Goal: Transaction & Acquisition: Purchase product/service

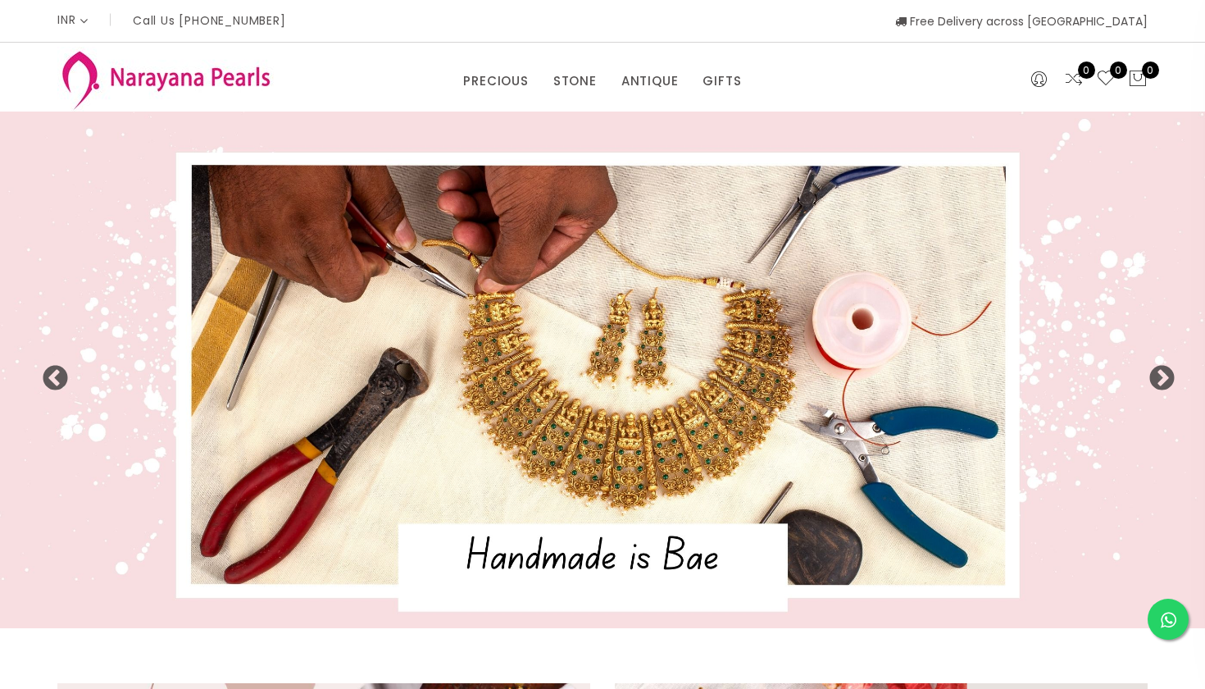
select select "INR"
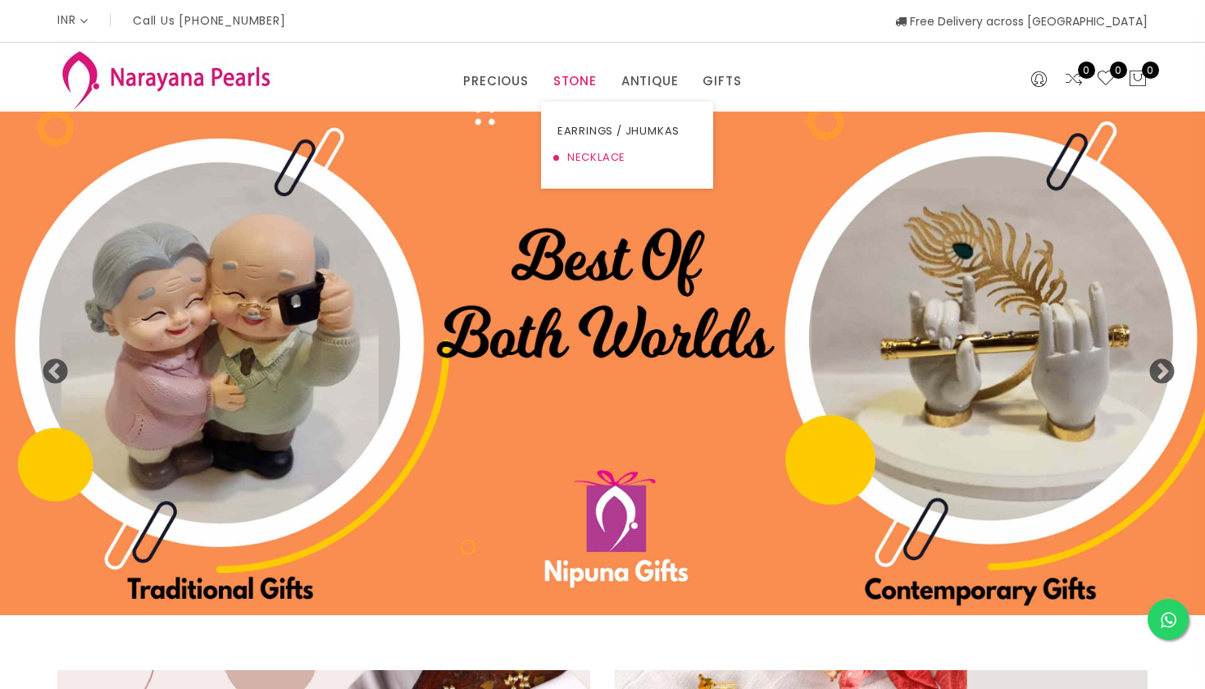
click at [589, 155] on link "NECKLACE" at bounding box center [626, 157] width 139 height 26
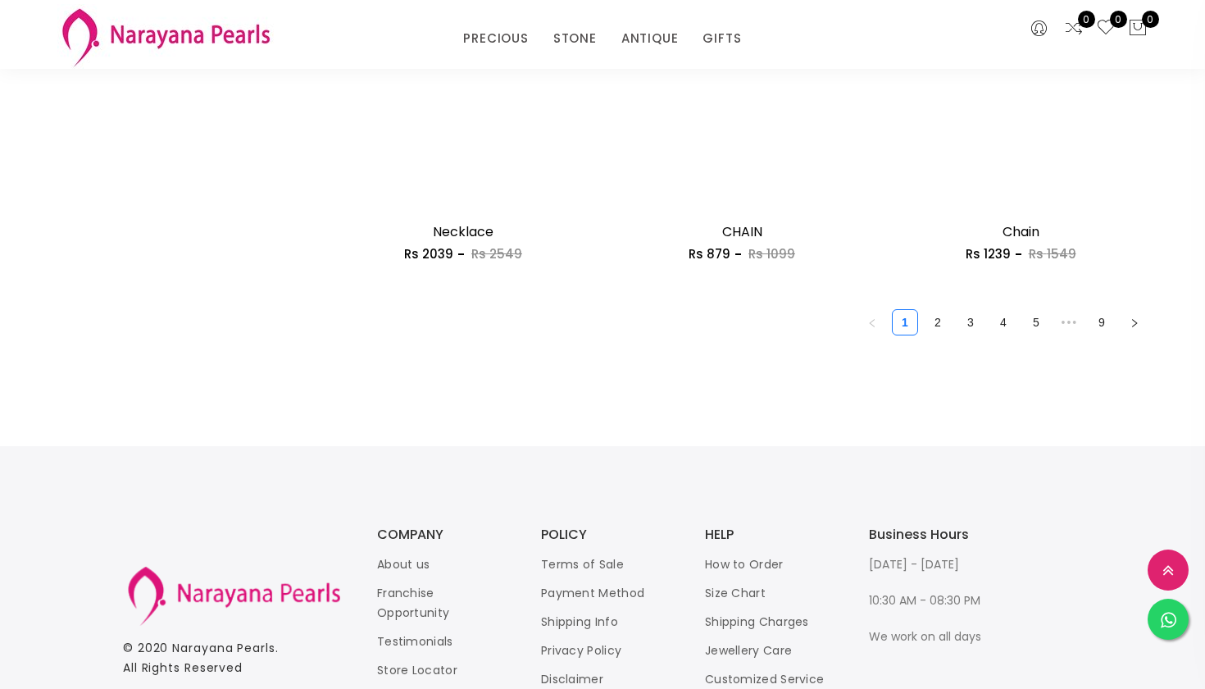
scroll to position [2318, 0]
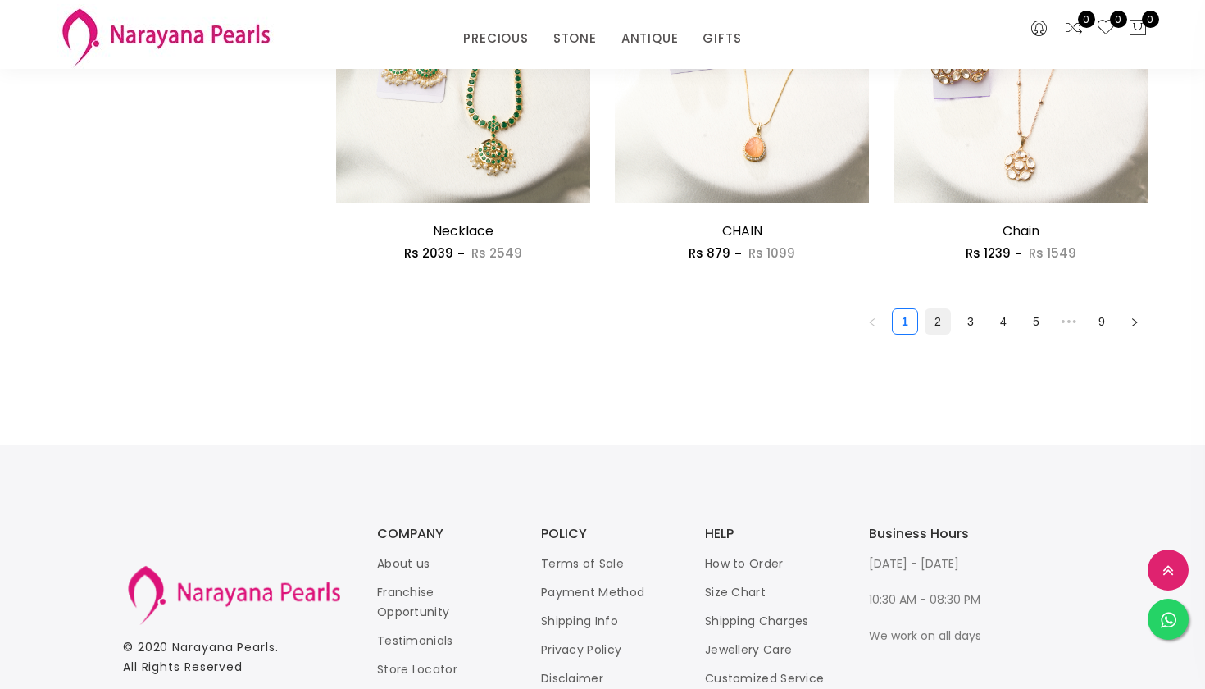
click at [935, 320] on link "2" at bounding box center [938, 321] width 25 height 25
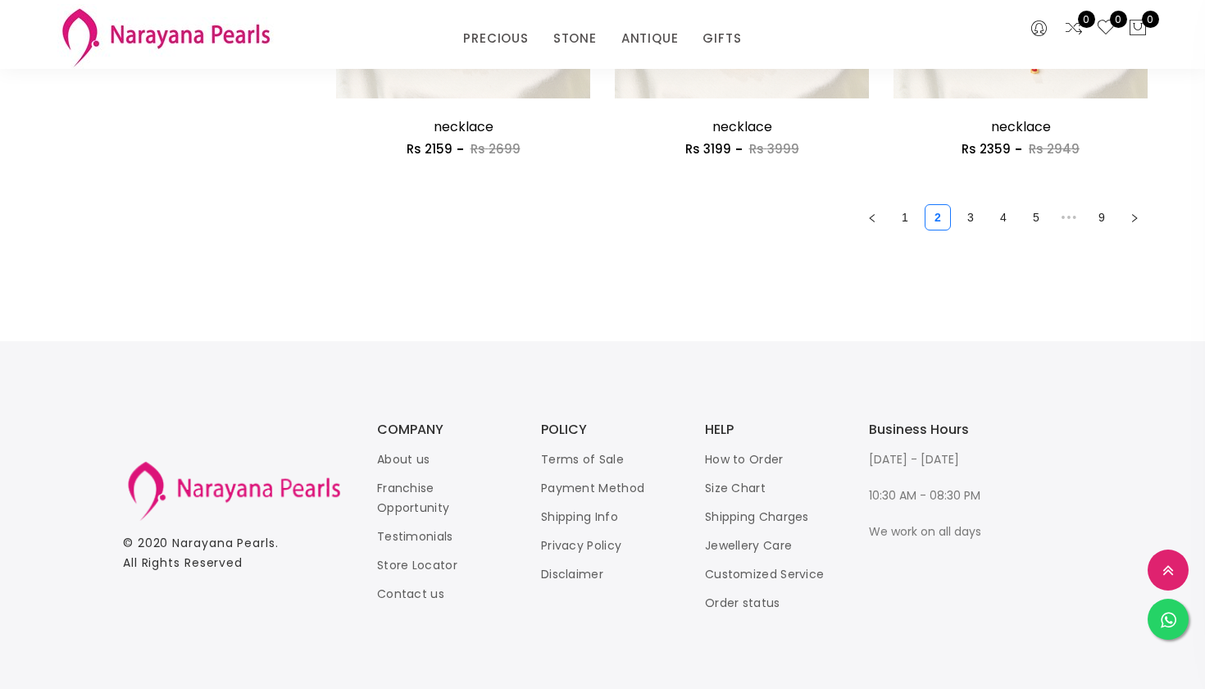
scroll to position [2421, 0]
click at [969, 211] on link "3" at bounding box center [970, 218] width 25 height 25
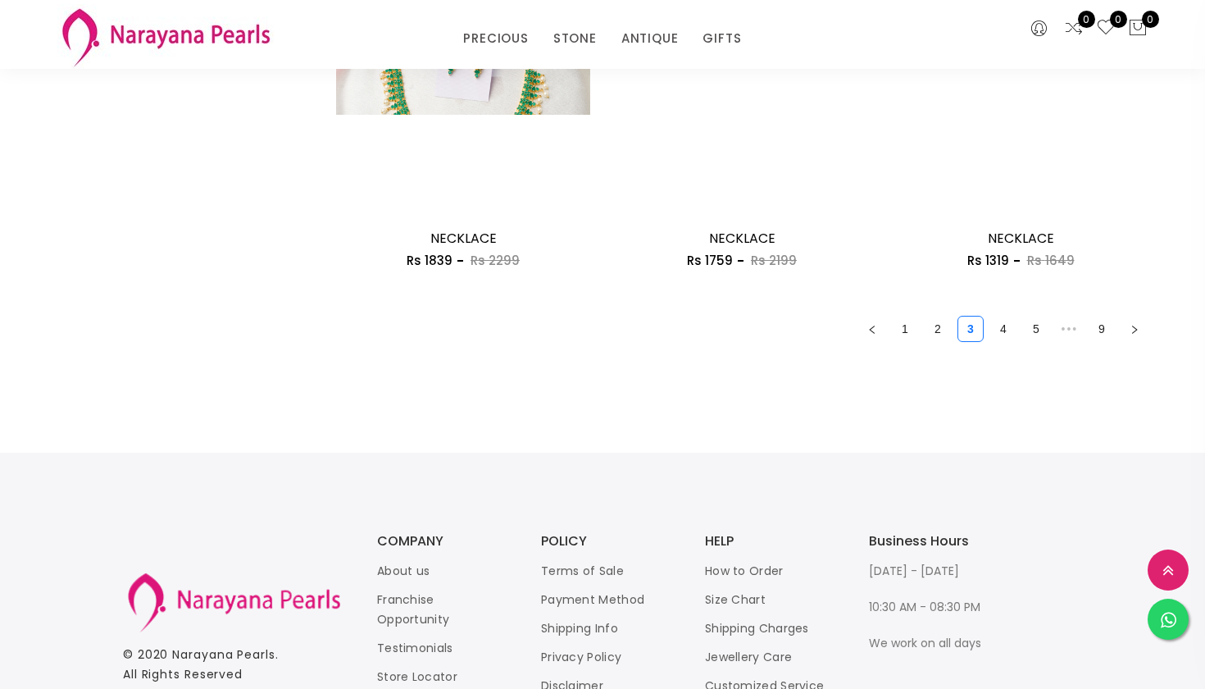
scroll to position [2309, 0]
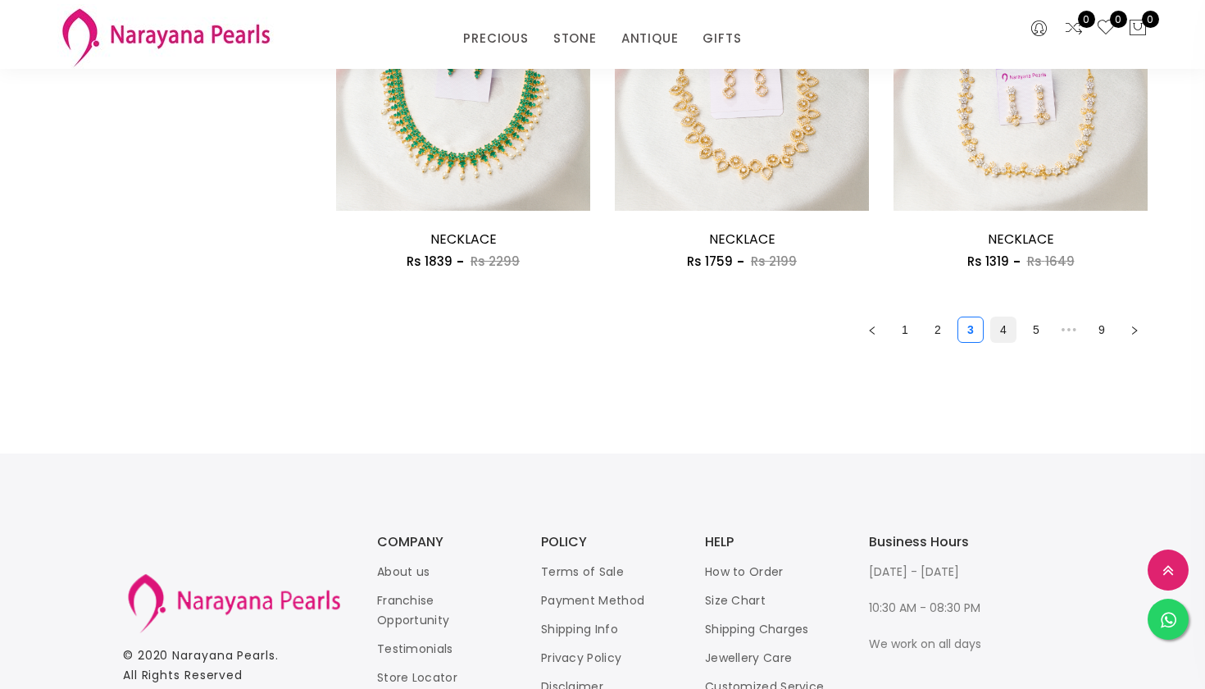
click at [997, 325] on link "4" at bounding box center [1003, 329] width 25 height 25
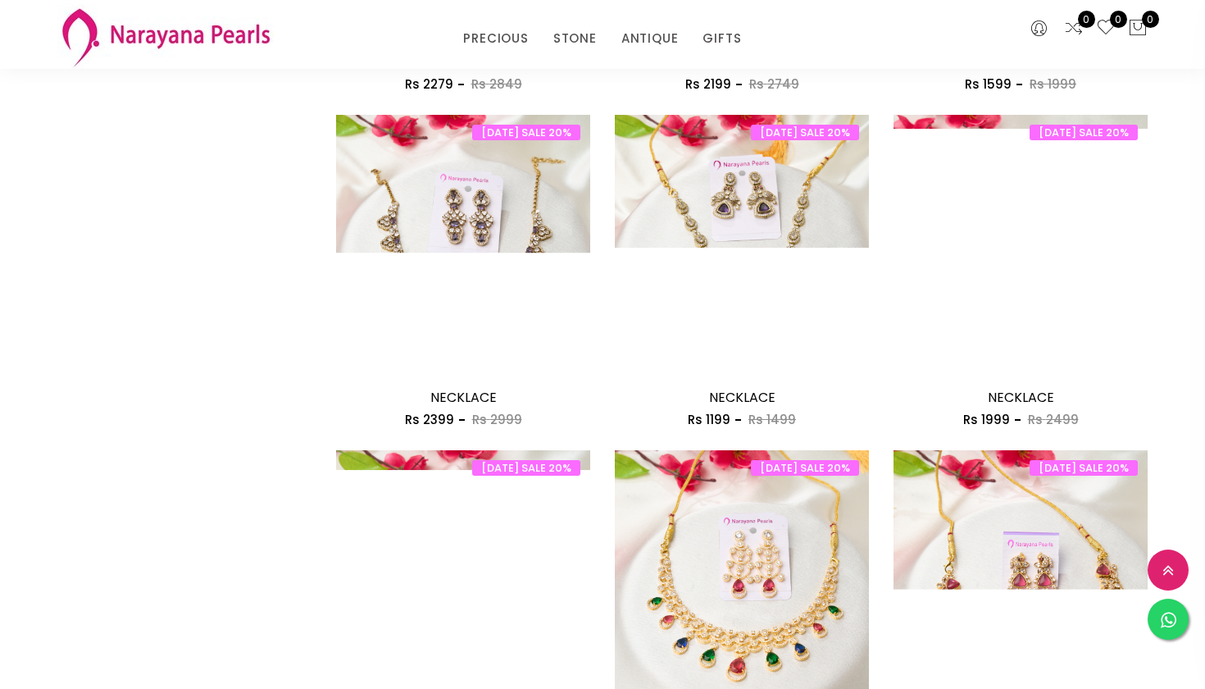
scroll to position [1178, 0]
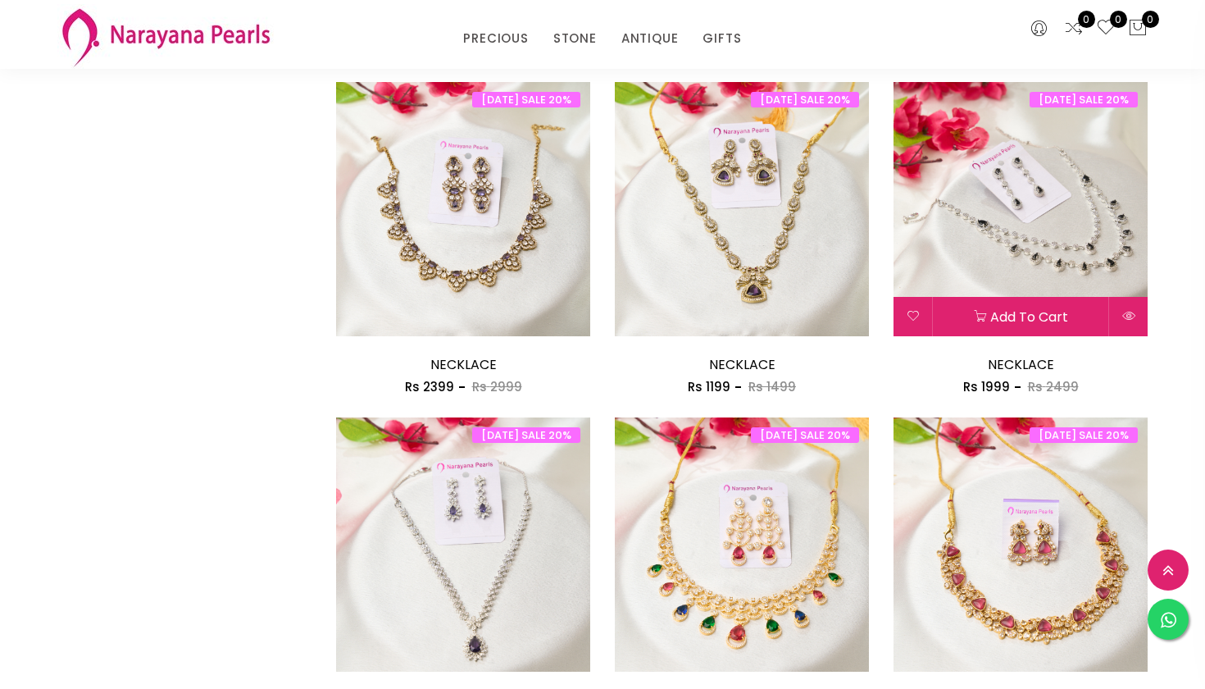
click at [929, 225] on img at bounding box center [1021, 209] width 254 height 254
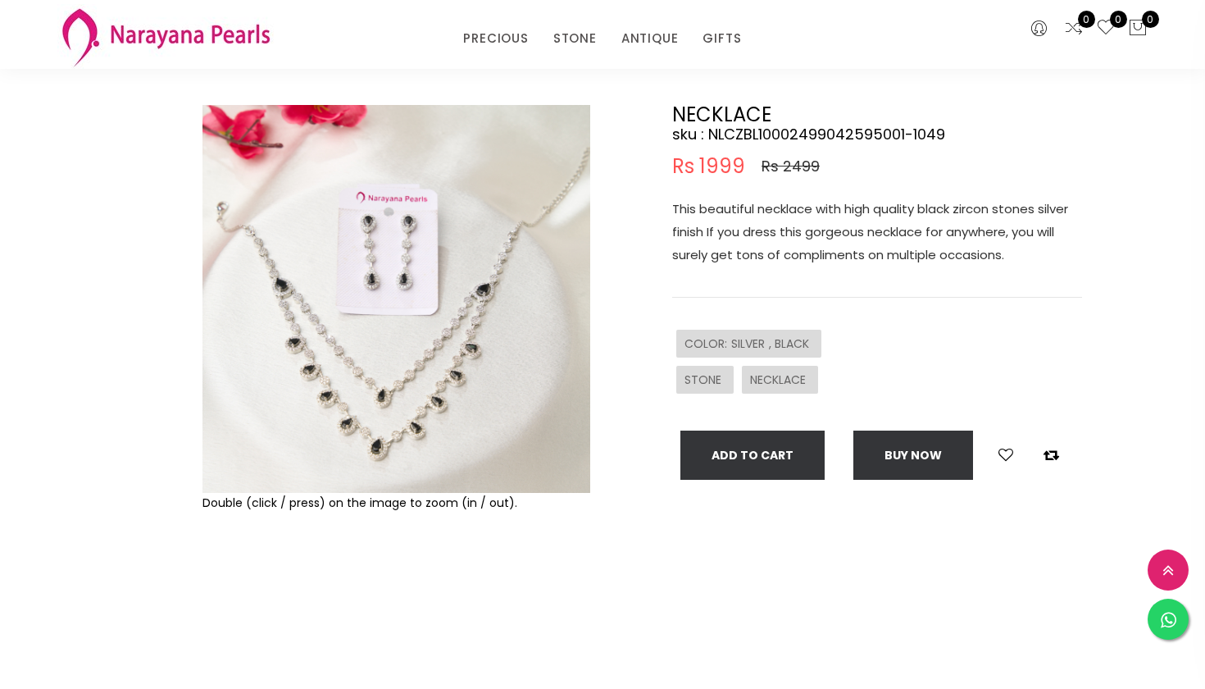
scroll to position [95, 0]
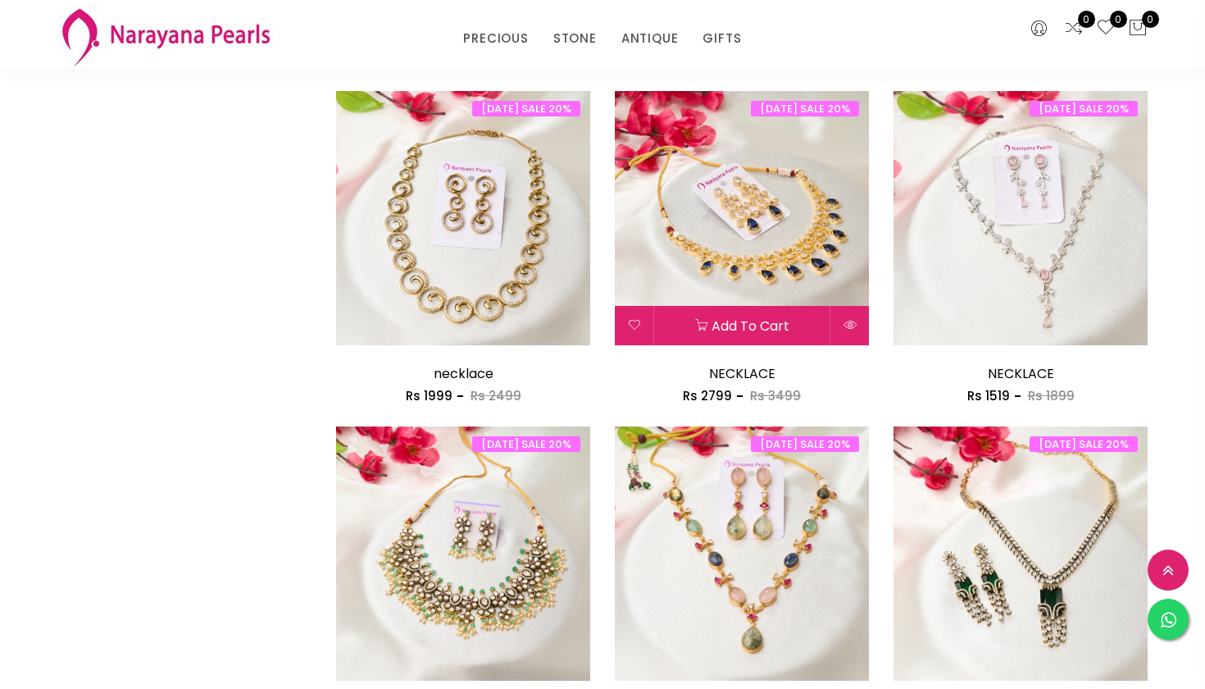
scroll to position [1840, 0]
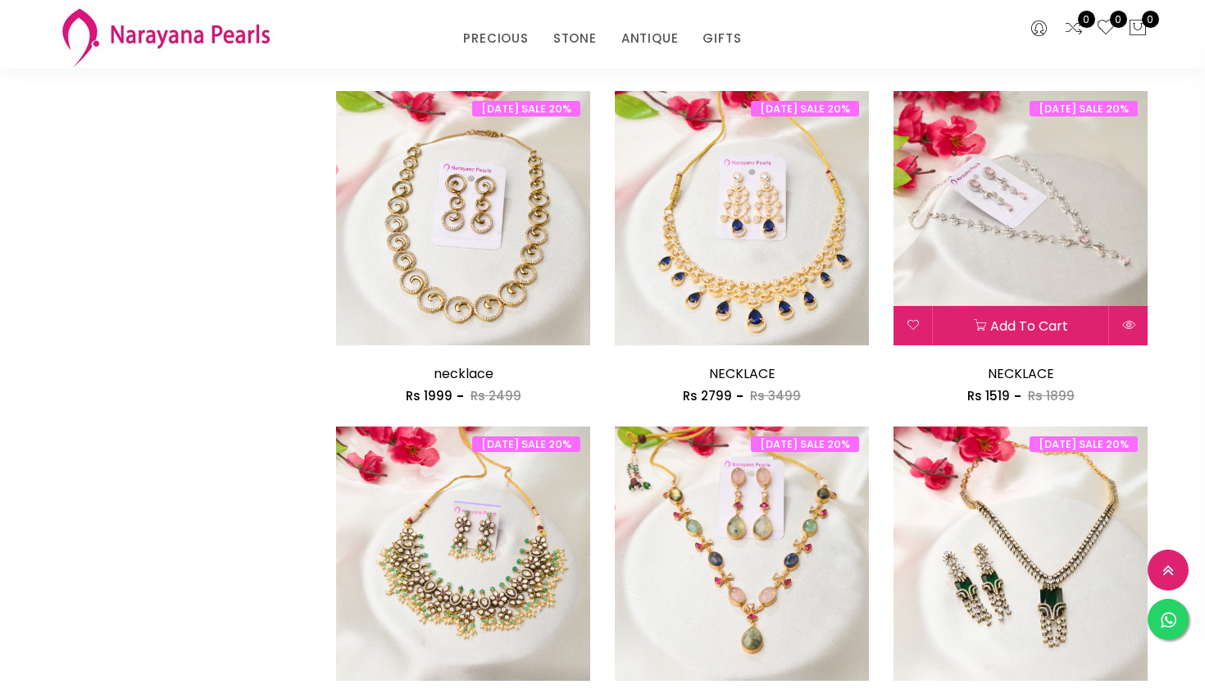
click at [926, 263] on img at bounding box center [1021, 218] width 254 height 254
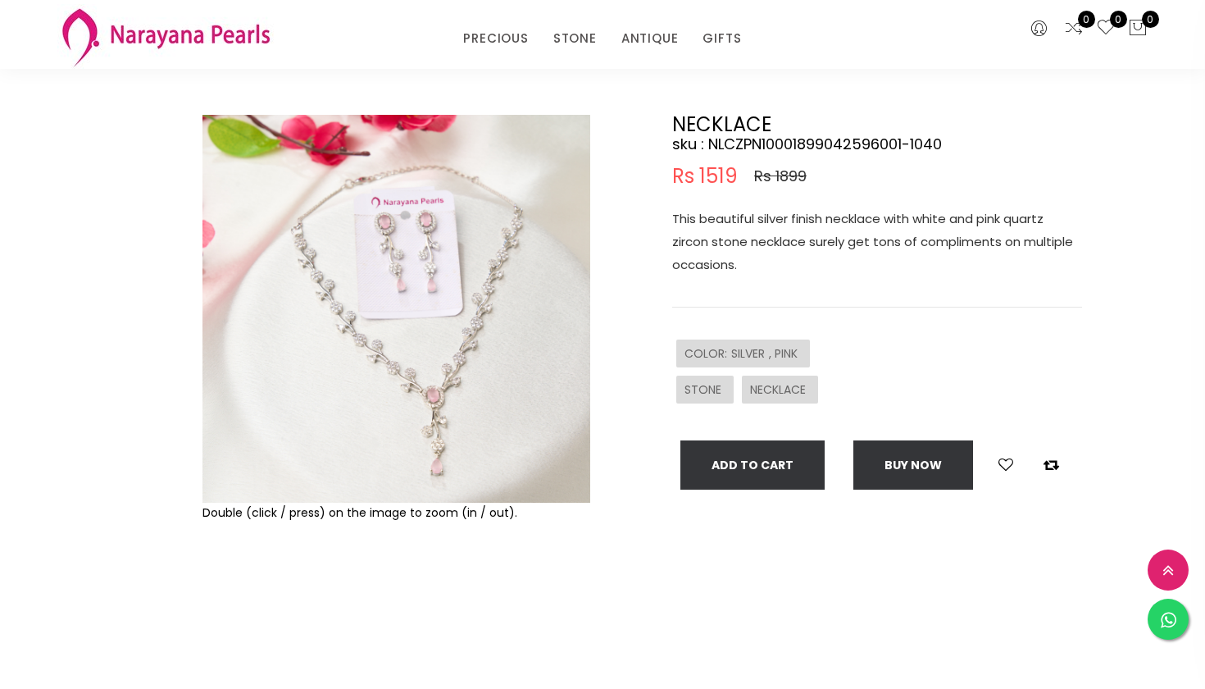
scroll to position [83, 0]
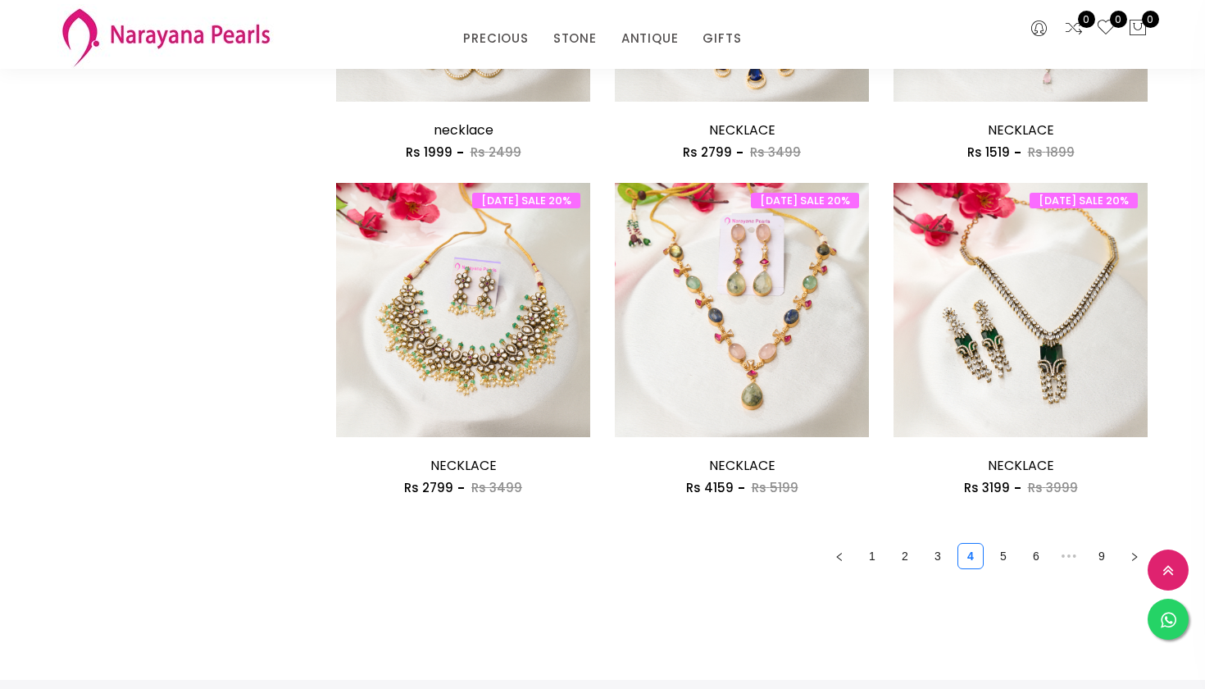
scroll to position [2114, 0]
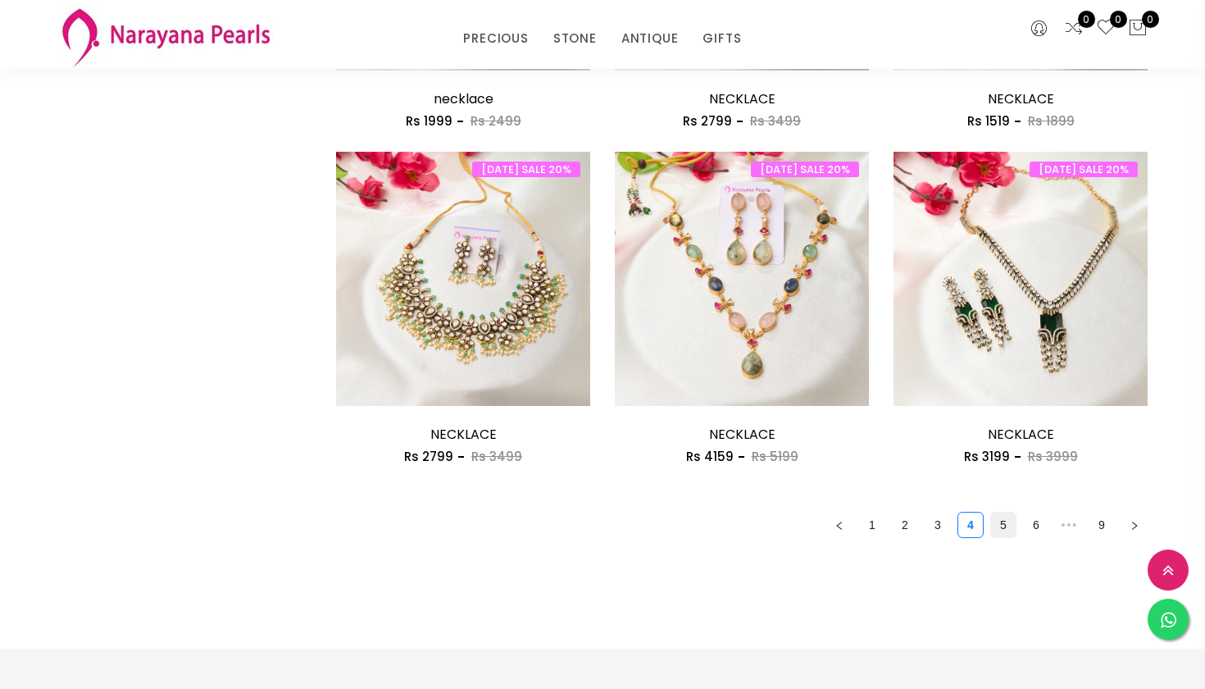
click at [1008, 520] on link "5" at bounding box center [1003, 524] width 25 height 25
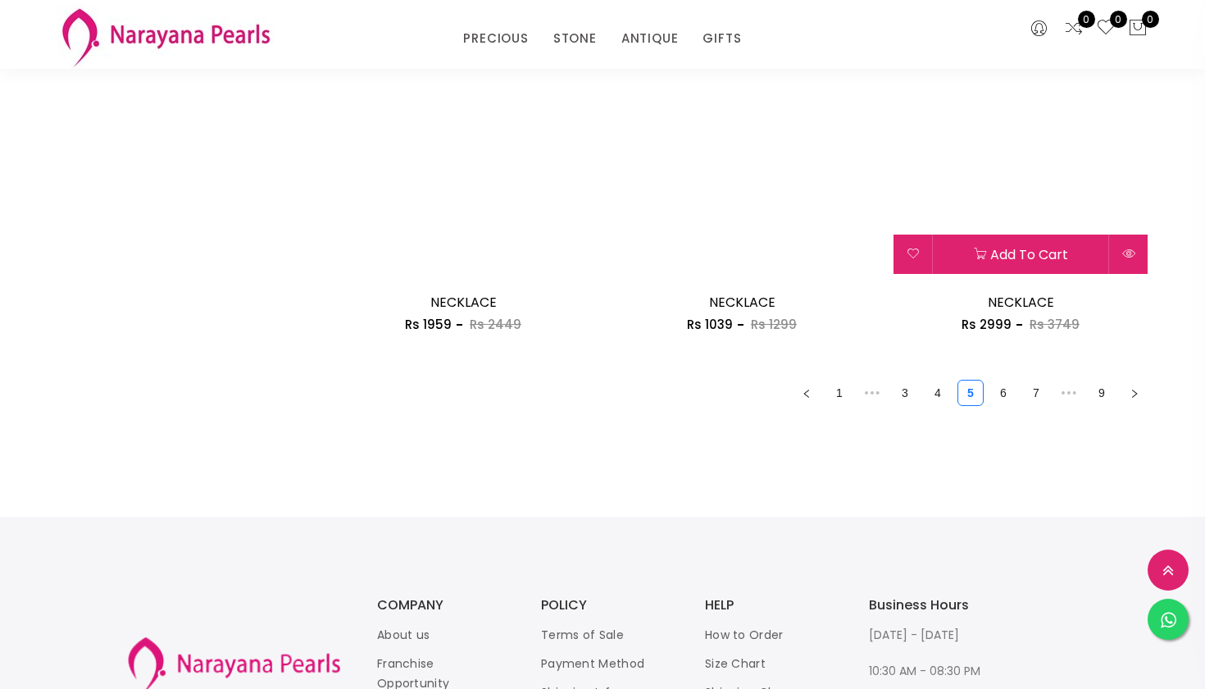
scroll to position [2313, 0]
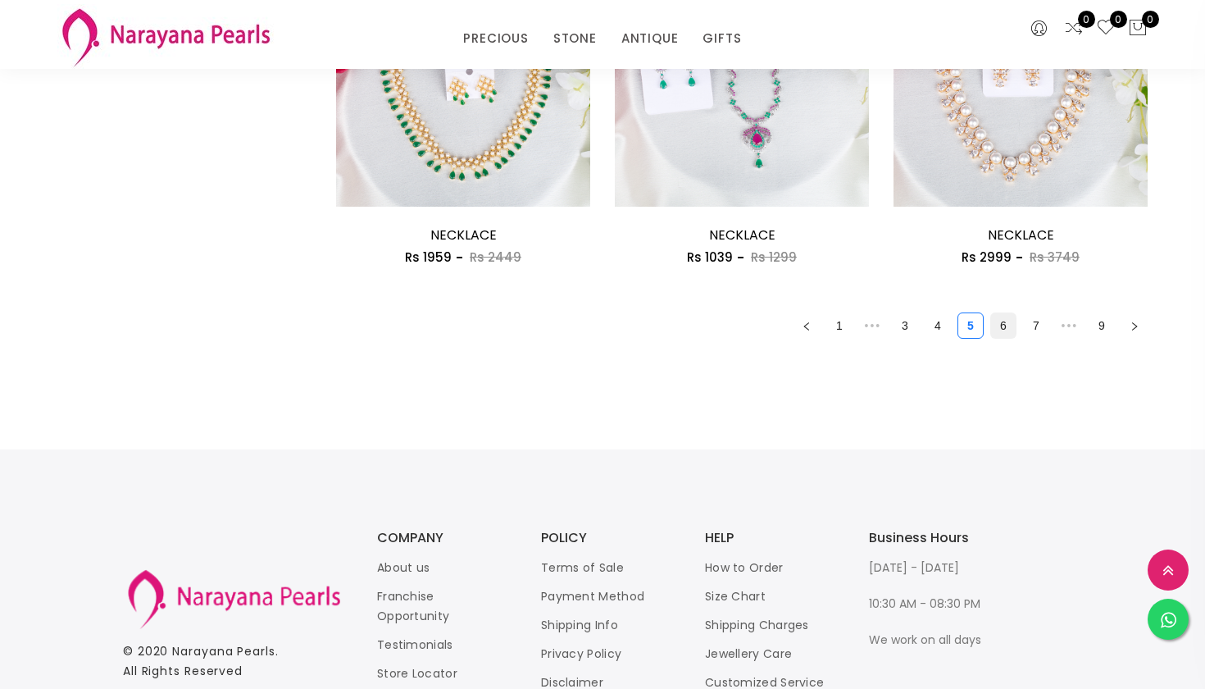
click at [1003, 317] on link "6" at bounding box center [1003, 325] width 25 height 25
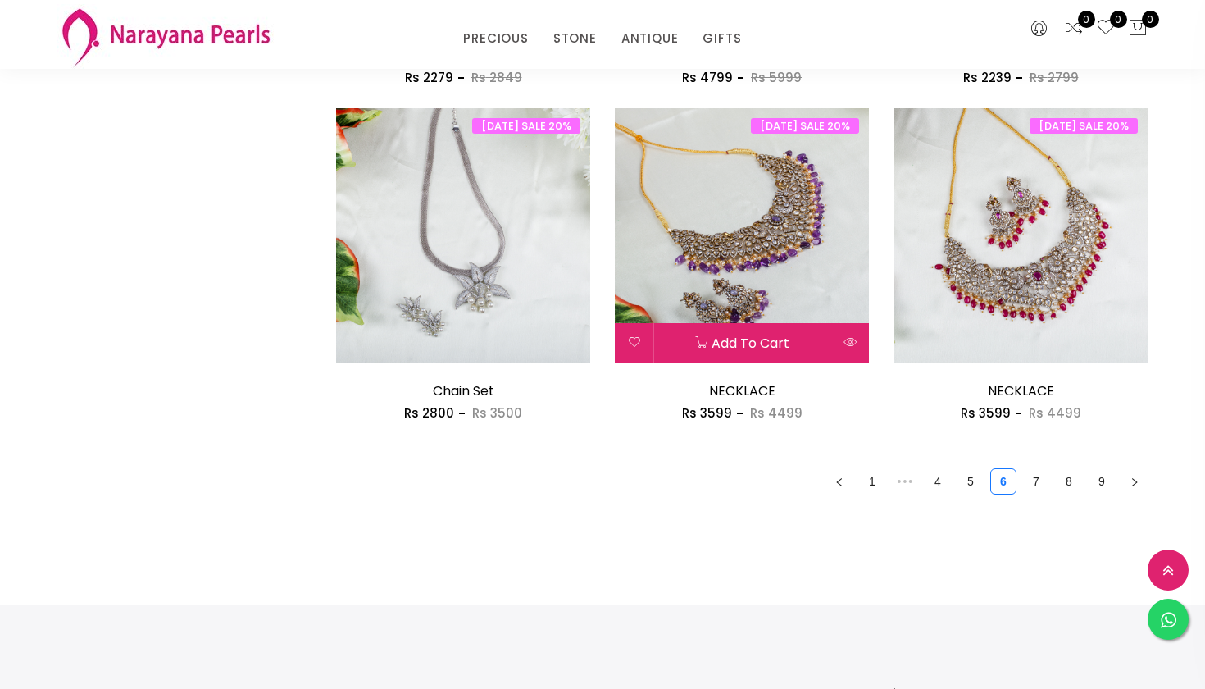
scroll to position [2256, 0]
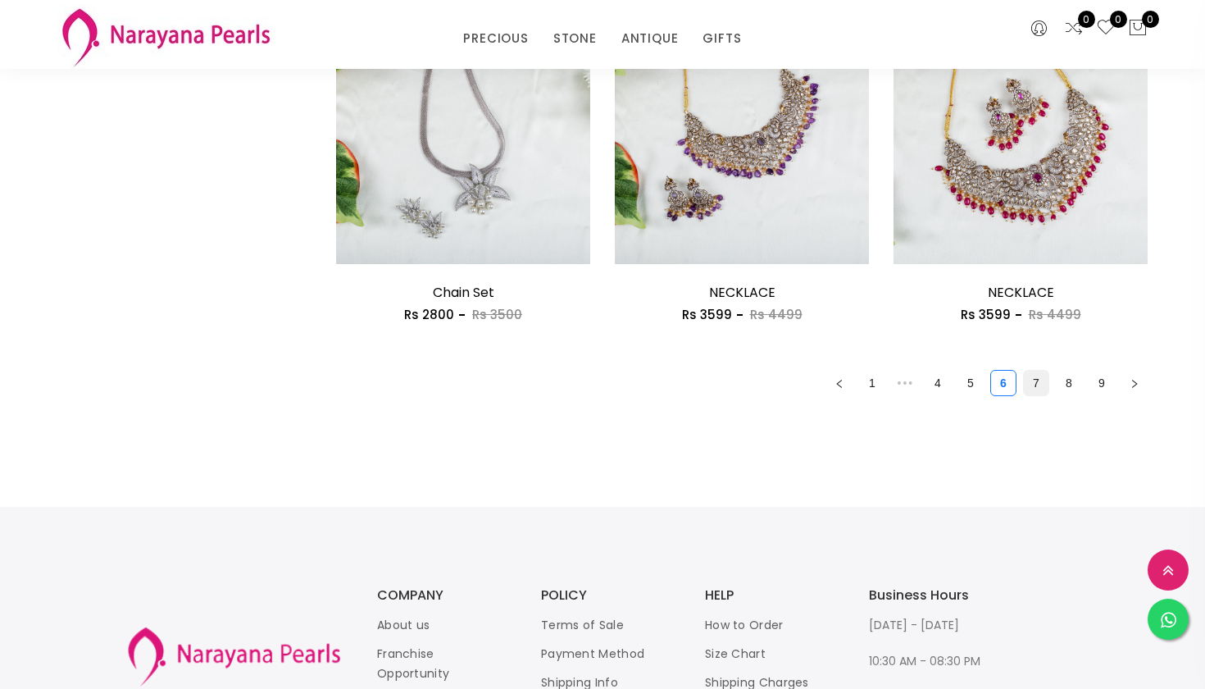
click at [1043, 378] on link "7" at bounding box center [1036, 383] width 25 height 25
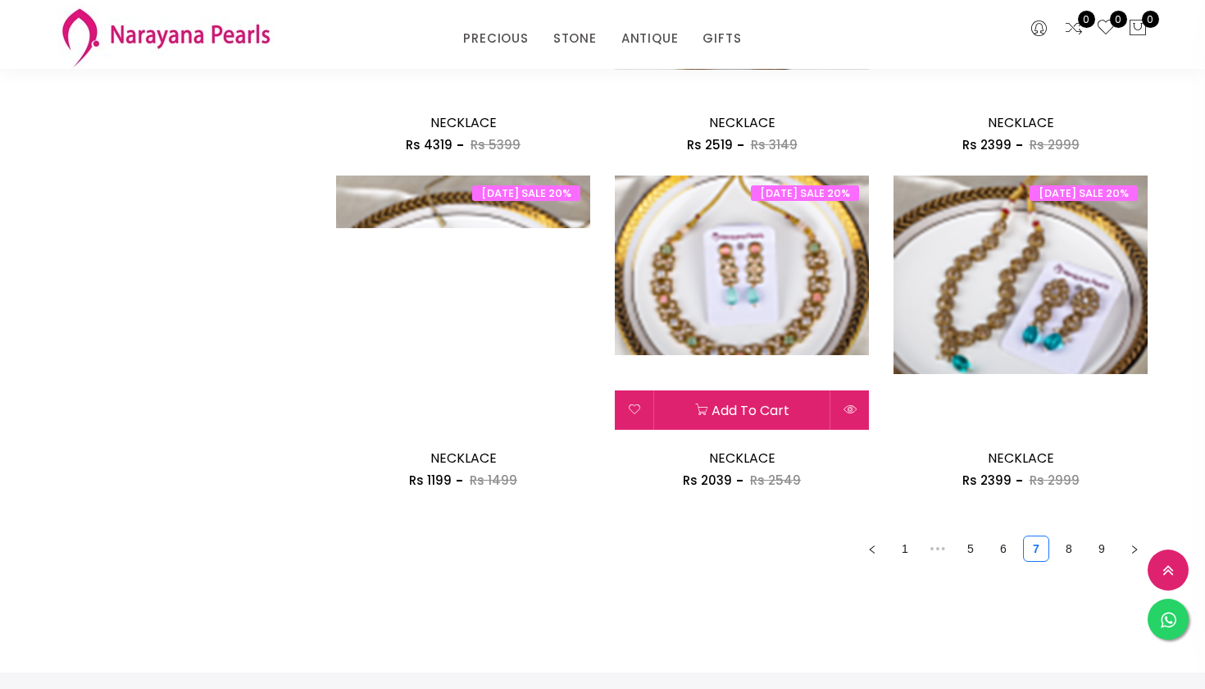
scroll to position [2107, 0]
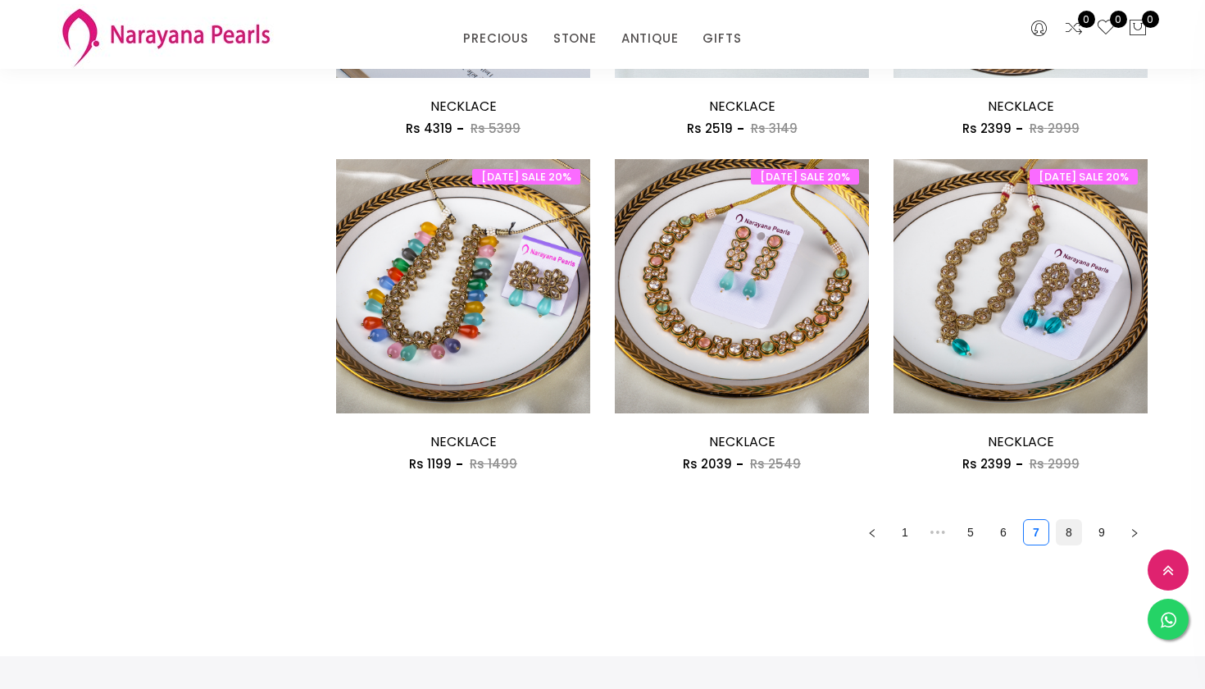
click at [1069, 525] on link "8" at bounding box center [1069, 532] width 25 height 25
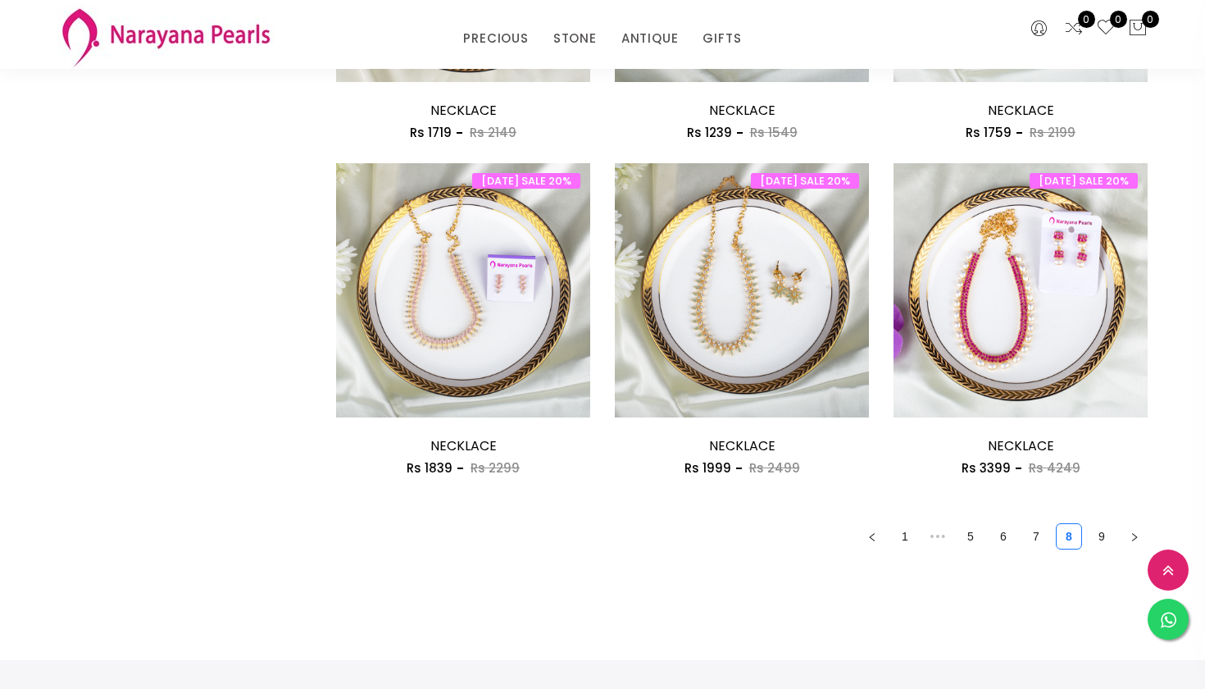
scroll to position [2184, 0]
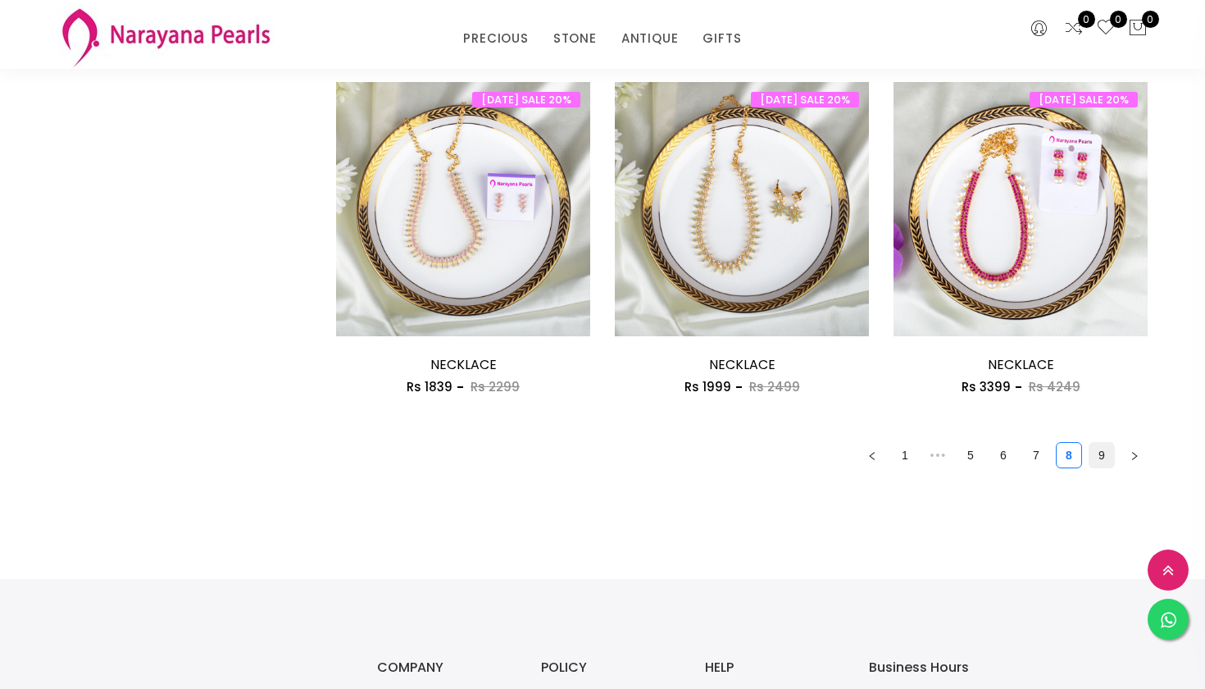
click at [1097, 452] on link "9" at bounding box center [1102, 455] width 25 height 25
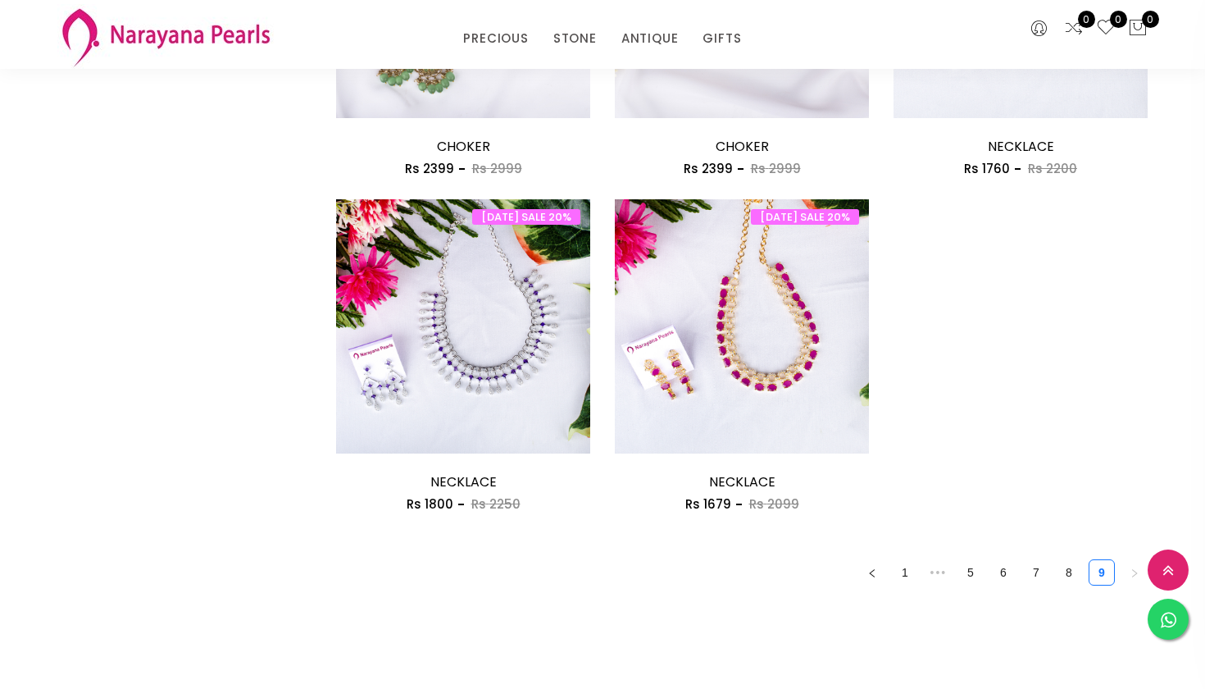
scroll to position [1114, 0]
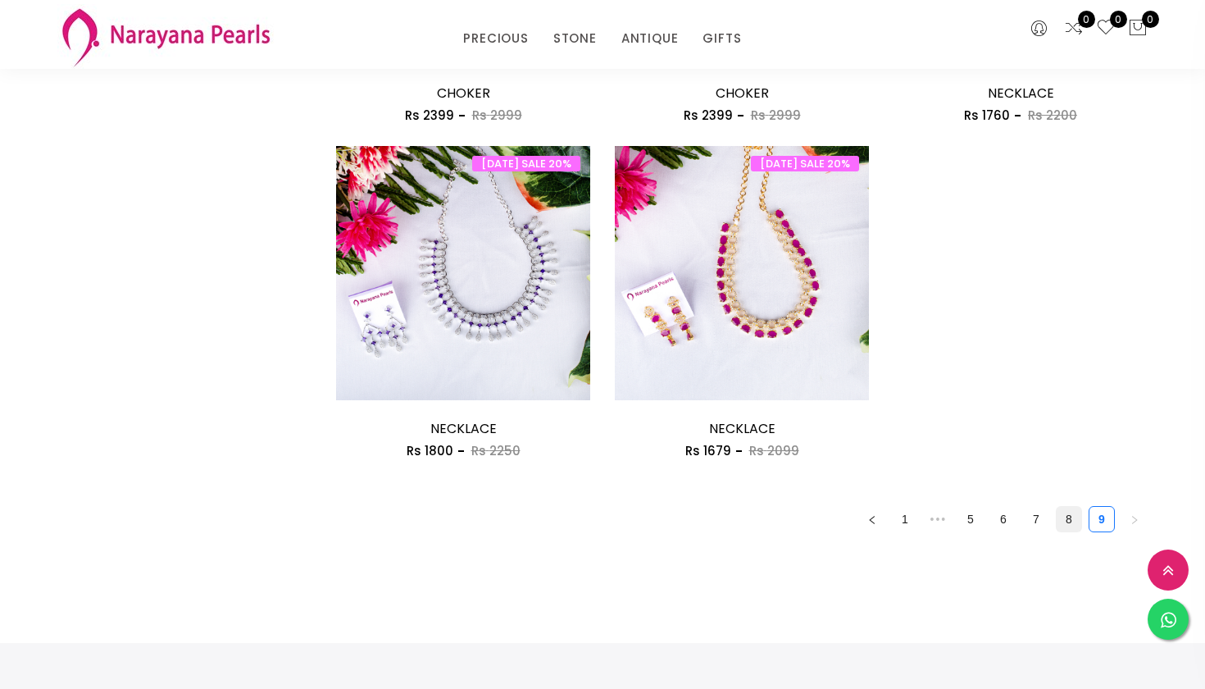
click at [1064, 522] on link "8" at bounding box center [1069, 519] width 25 height 25
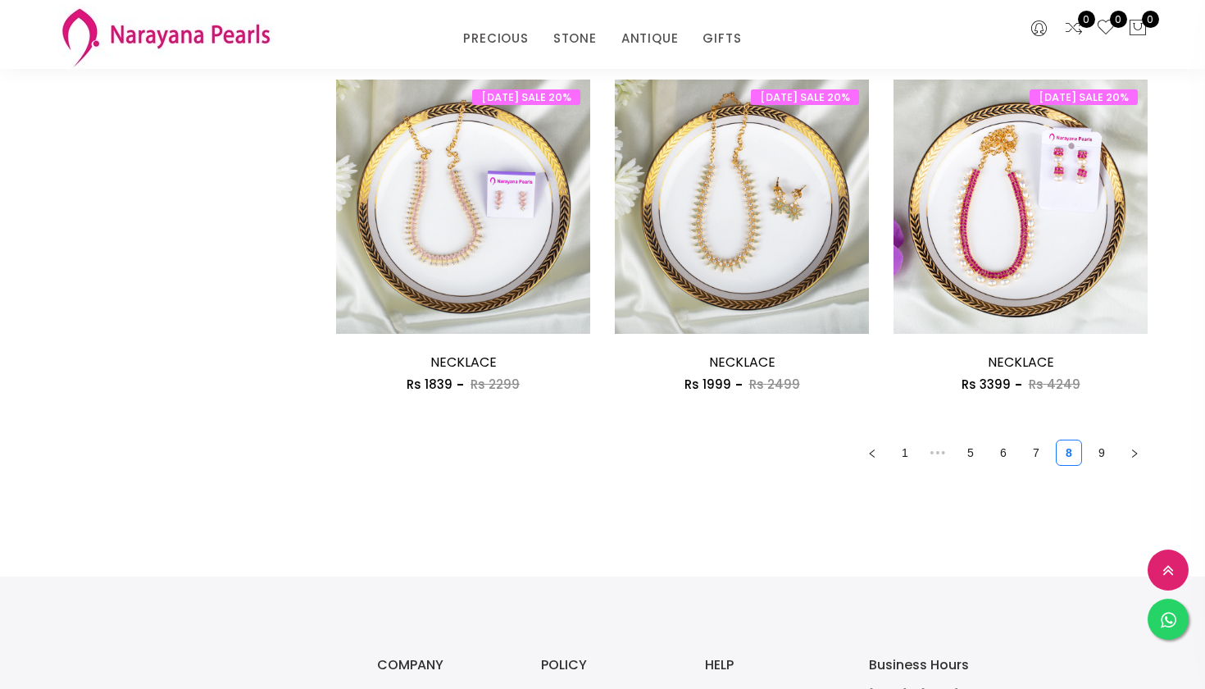
scroll to position [2190, 0]
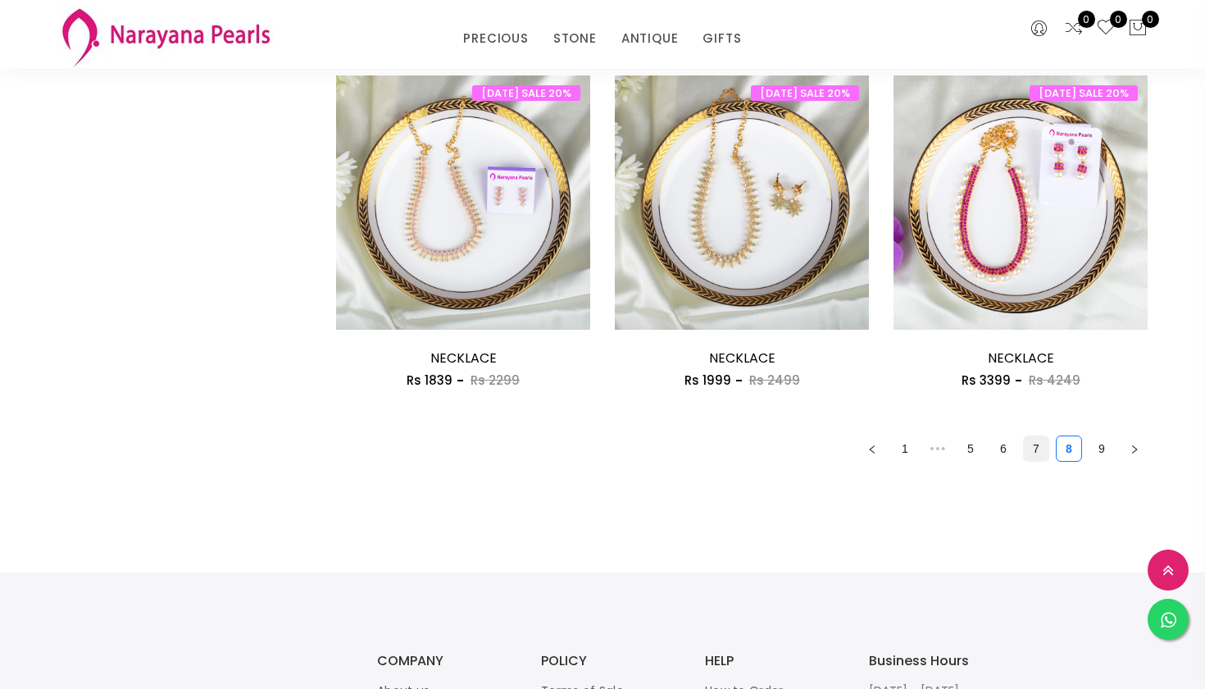
click at [1036, 442] on link "7" at bounding box center [1036, 448] width 25 height 25
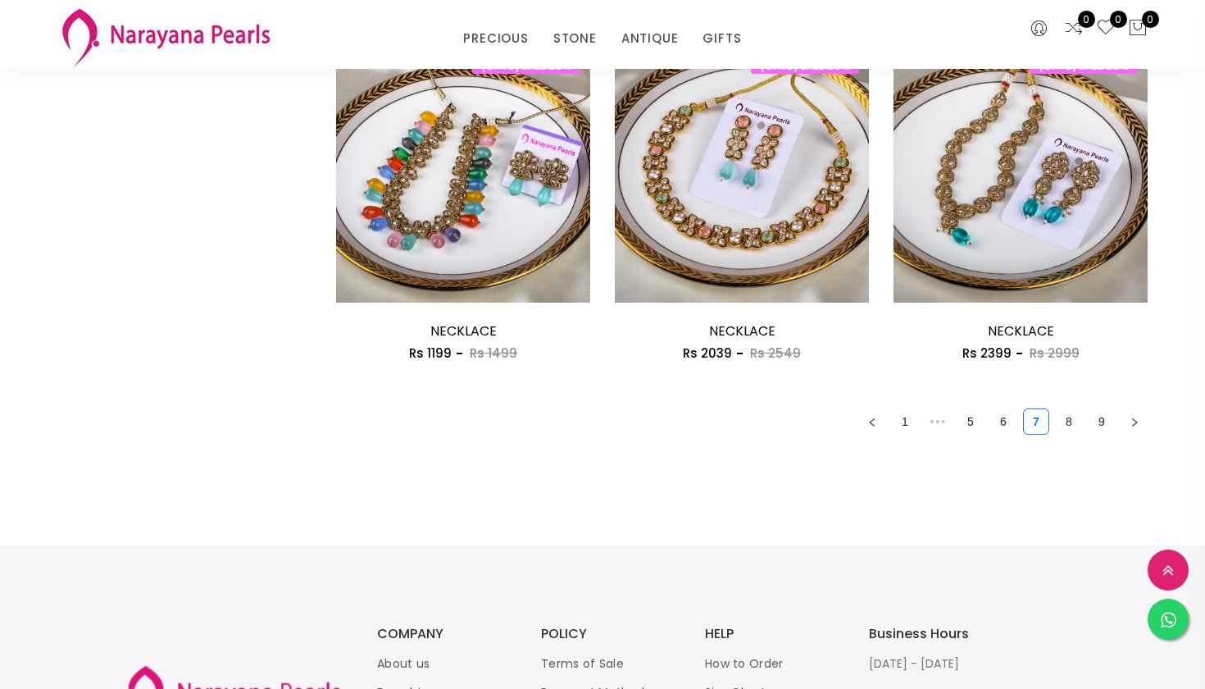
scroll to position [2291, 0]
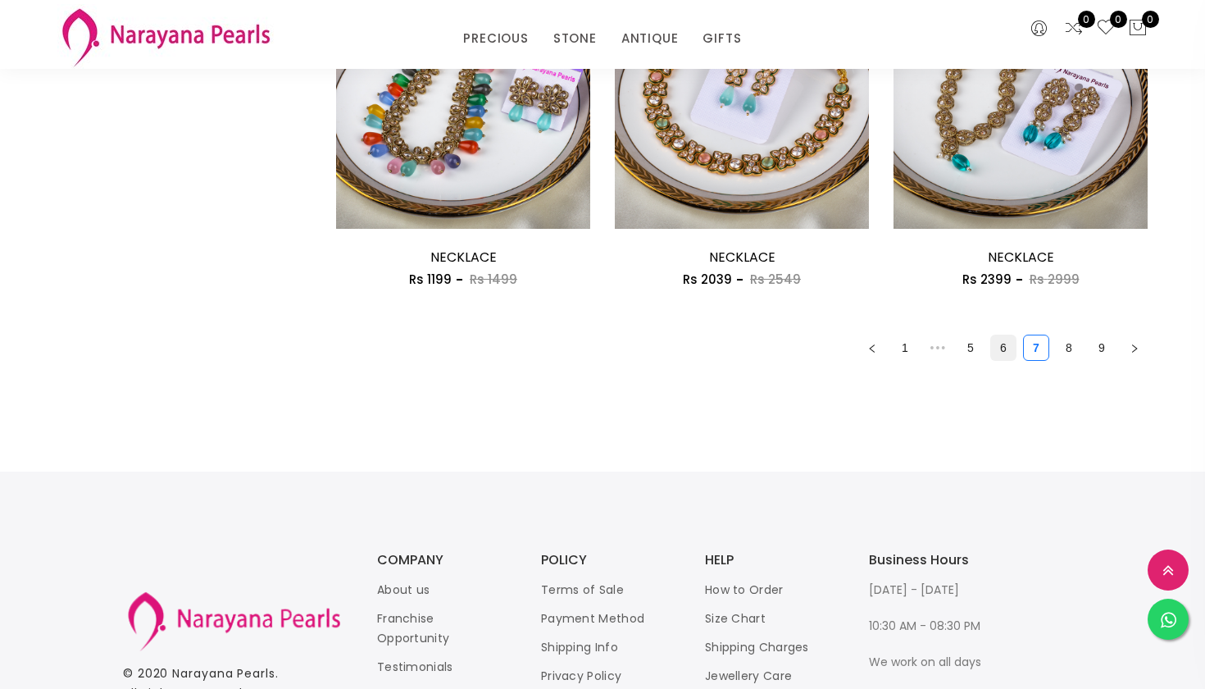
click at [1000, 335] on link "6" at bounding box center [1003, 347] width 25 height 25
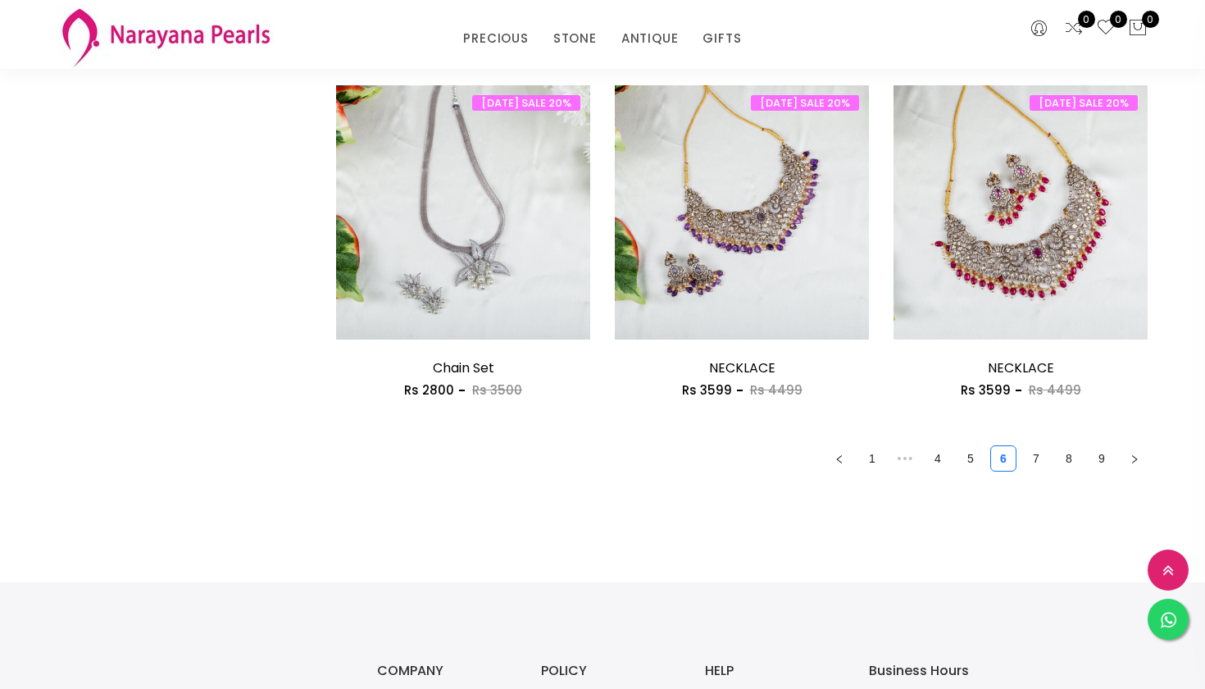
scroll to position [2181, 0]
click at [976, 451] on link "5" at bounding box center [970, 458] width 25 height 25
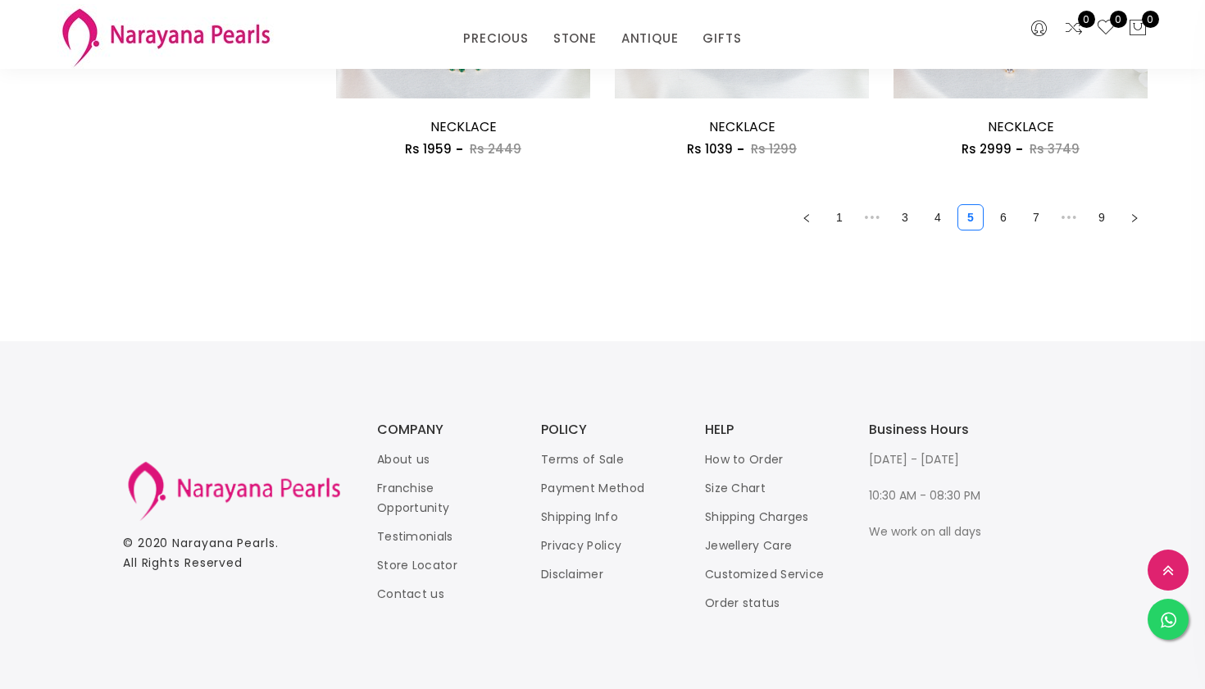
scroll to position [2421, 0]
click at [937, 216] on link "4" at bounding box center [938, 218] width 25 height 25
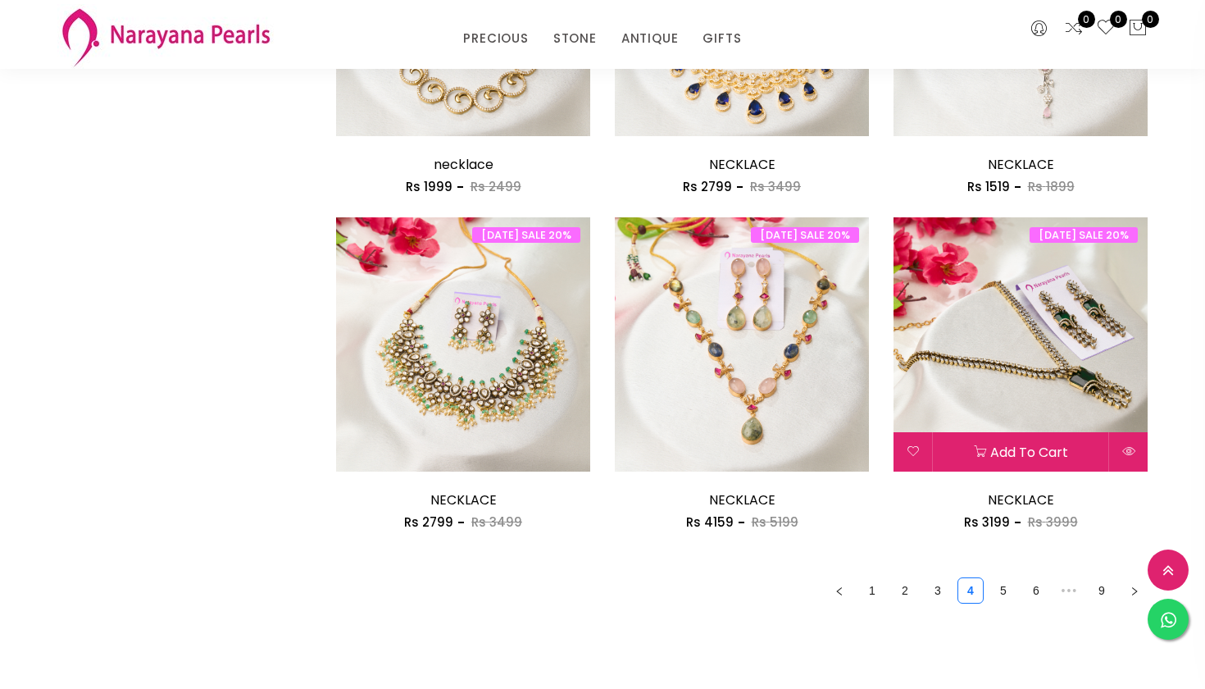
scroll to position [2218, 0]
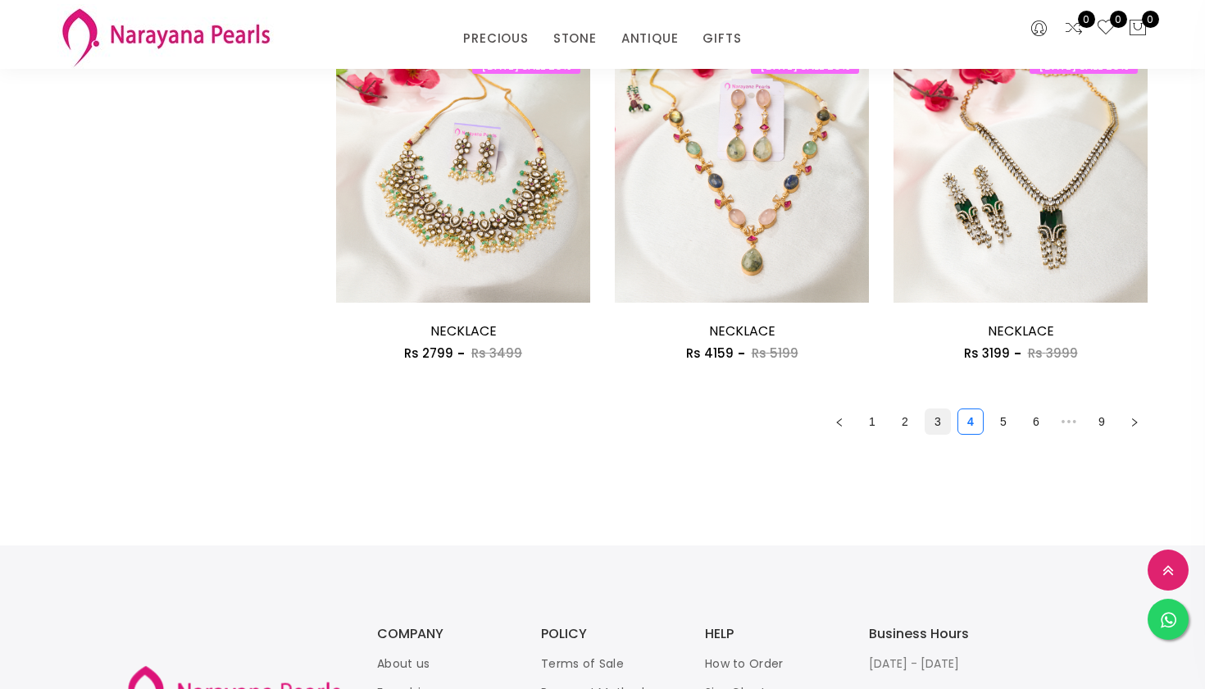
click at [942, 422] on link "3" at bounding box center [938, 421] width 25 height 25
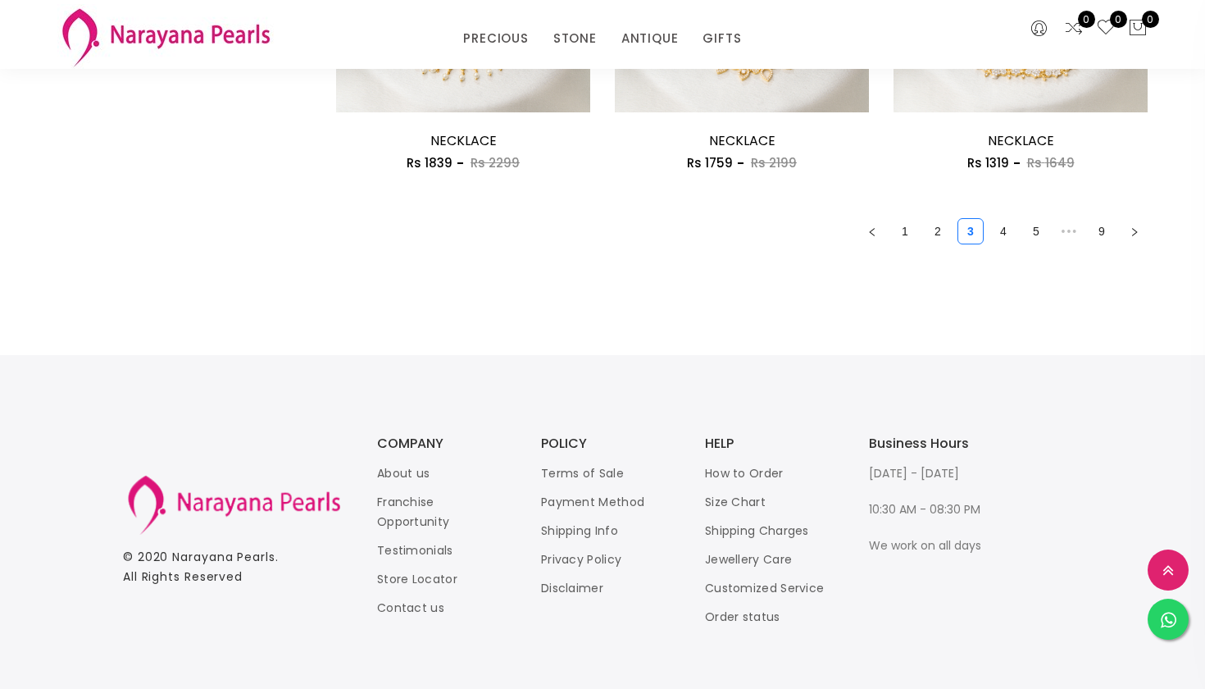
scroll to position [2410, 0]
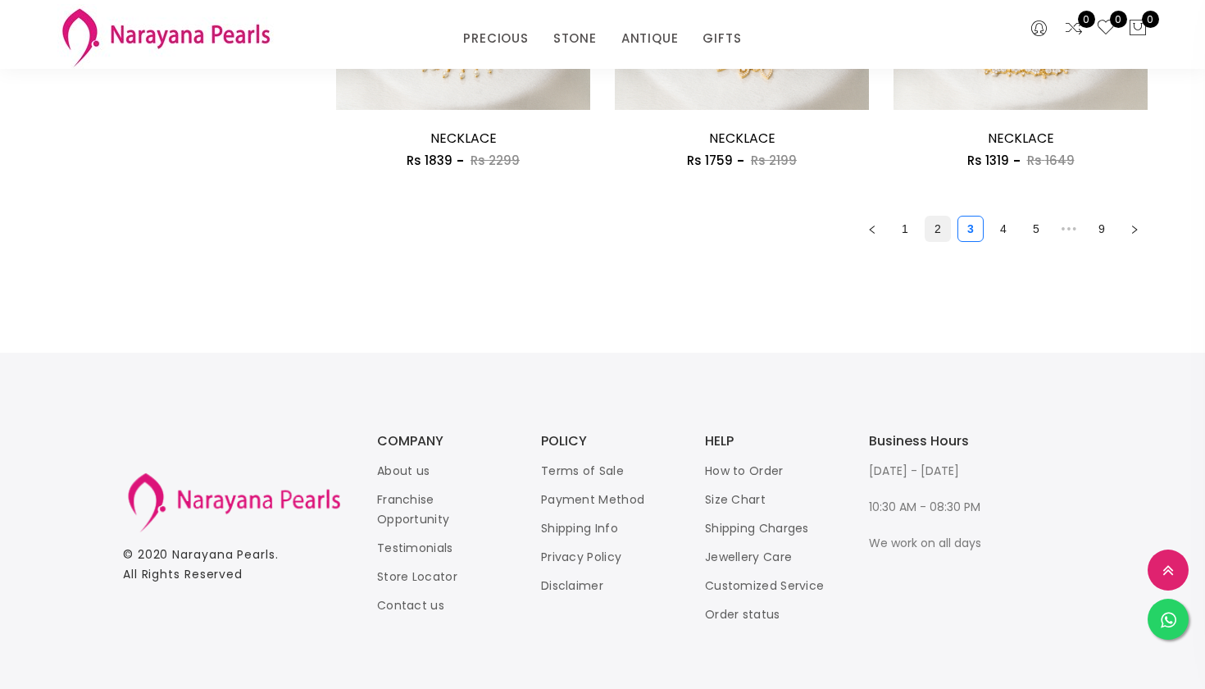
click at [932, 221] on link "2" at bounding box center [938, 228] width 25 height 25
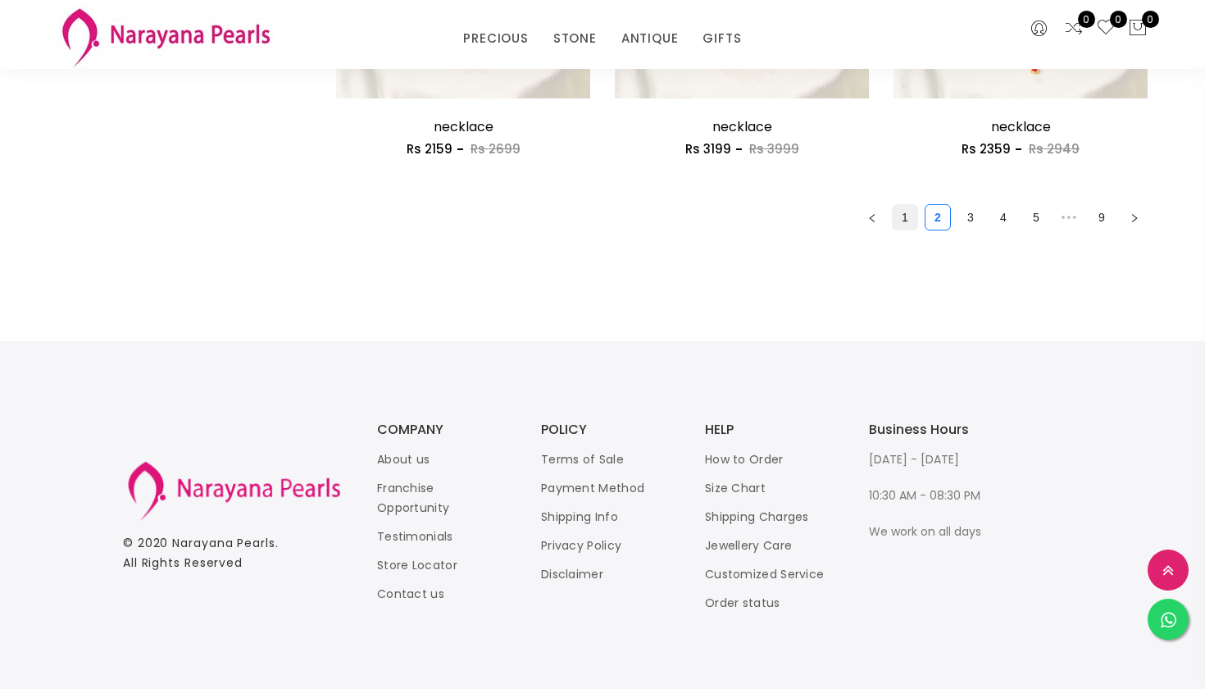
scroll to position [2421, 0]
click at [910, 210] on link "1" at bounding box center [905, 218] width 25 height 25
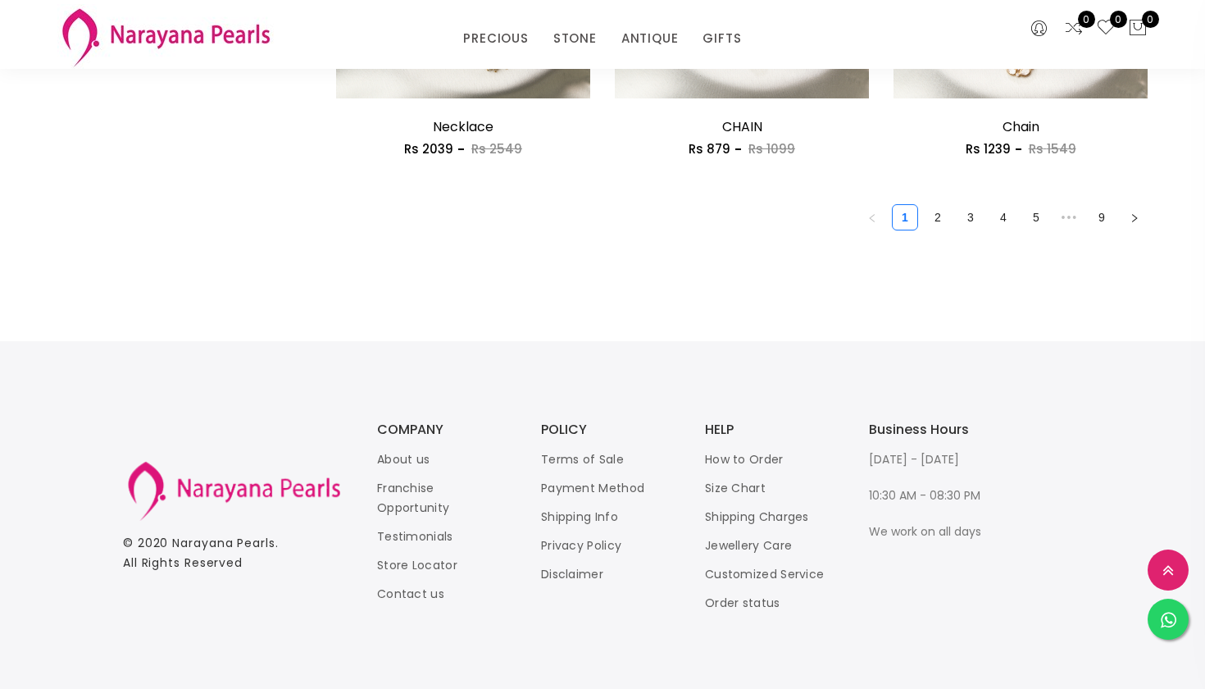
scroll to position [2421, 0]
click at [939, 206] on link "2" at bounding box center [938, 218] width 25 height 25
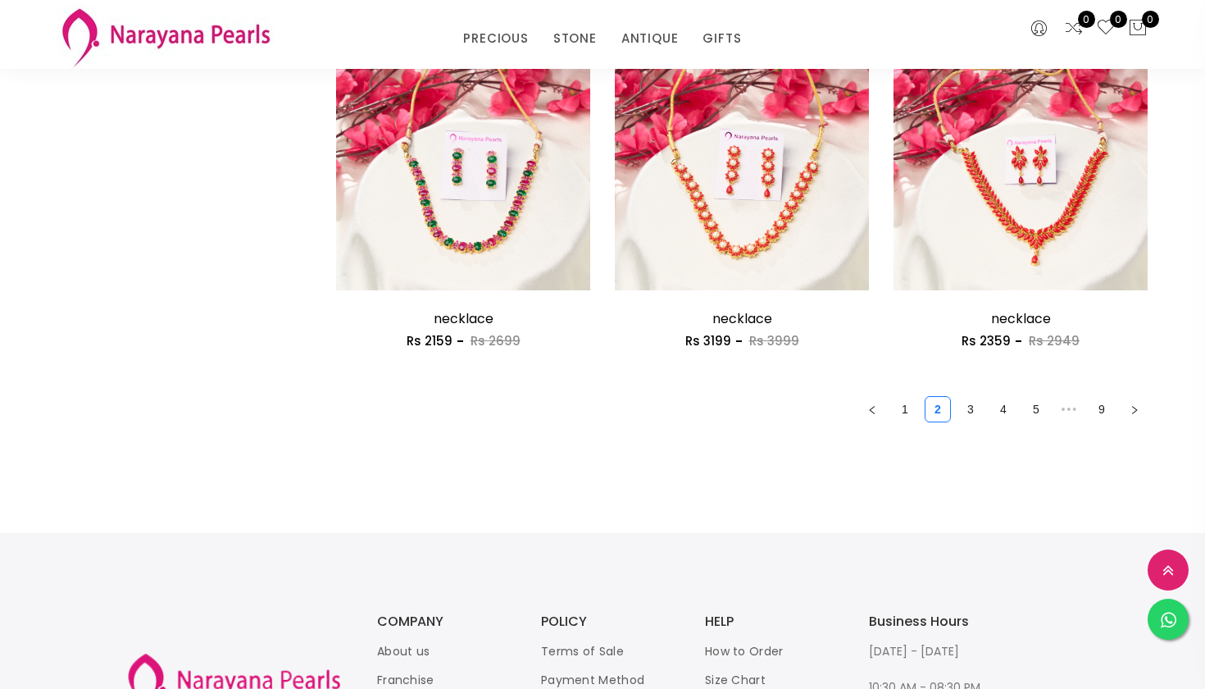
scroll to position [2240, 0]
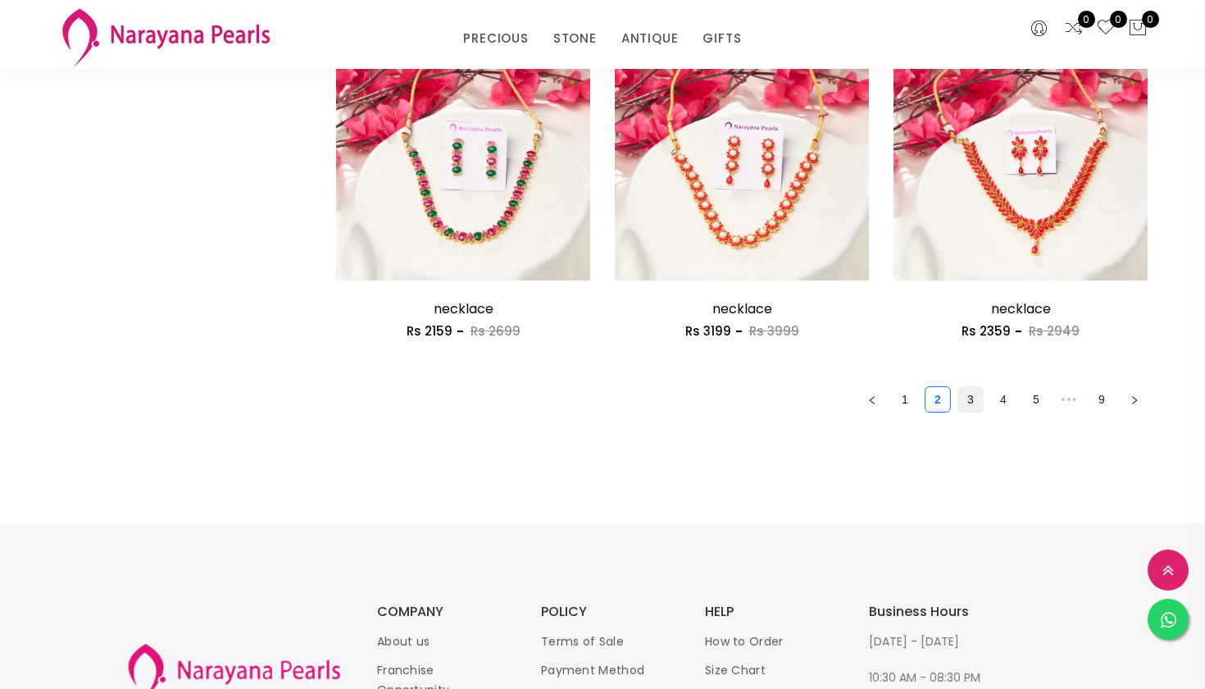
click at [962, 395] on link "3" at bounding box center [970, 399] width 25 height 25
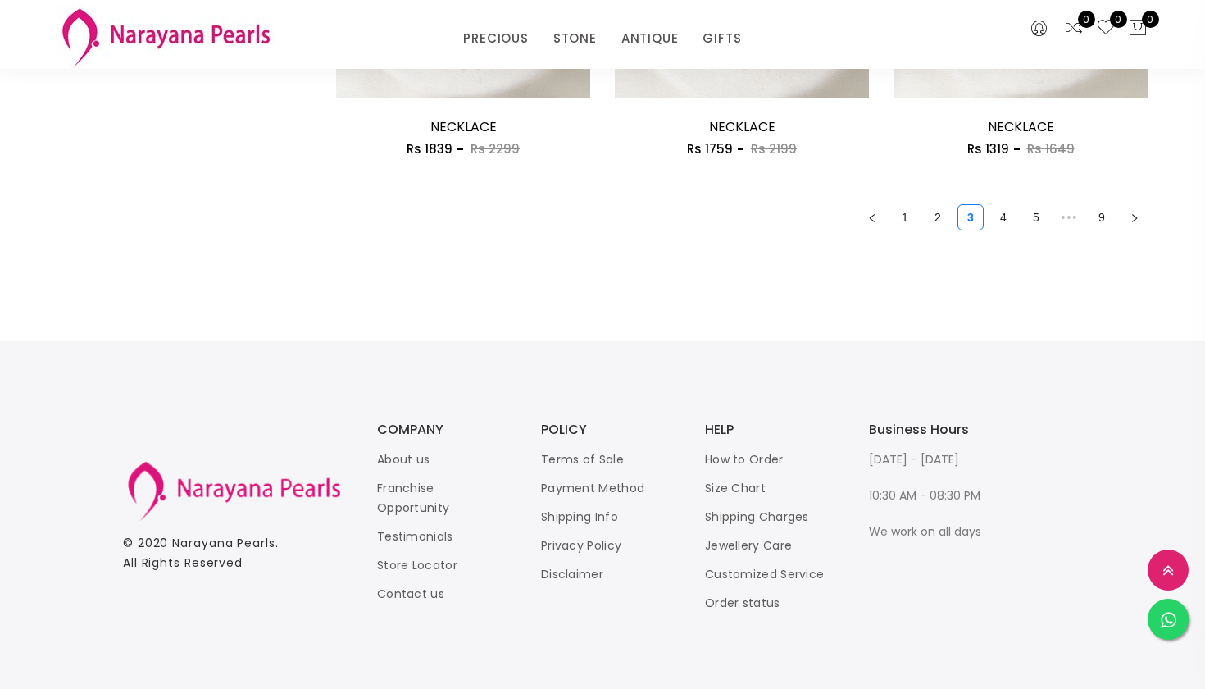
scroll to position [2421, 0]
click at [997, 212] on link "4" at bounding box center [1003, 218] width 25 height 25
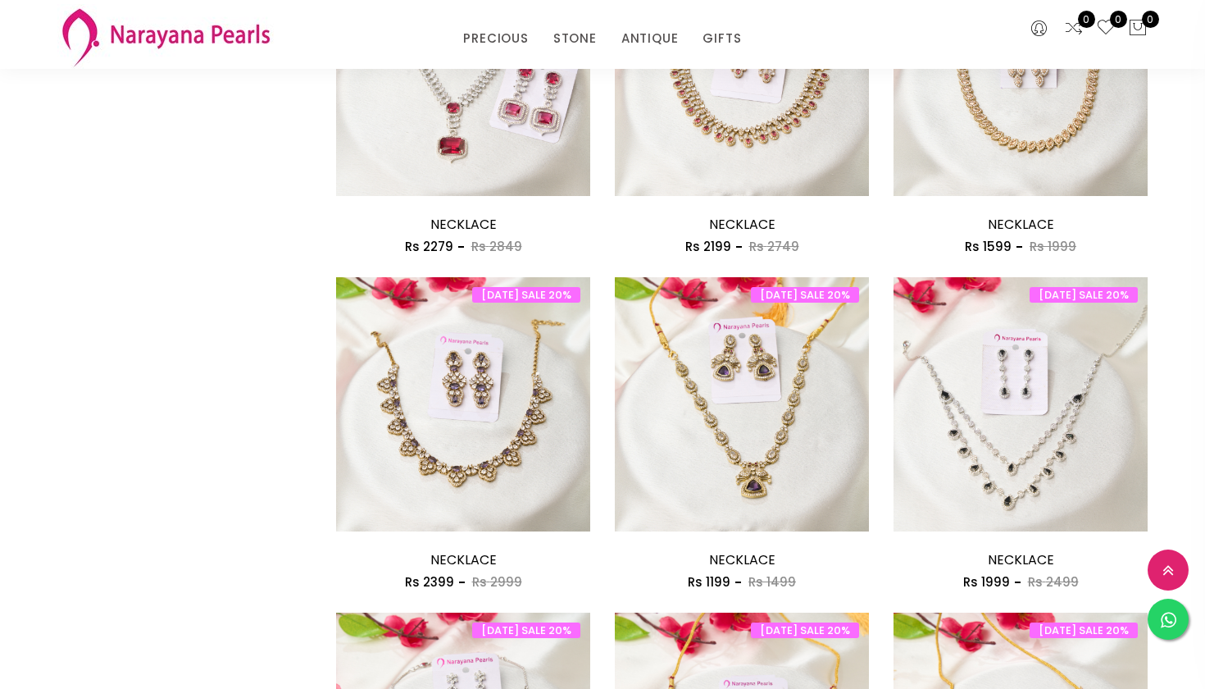
scroll to position [1018, 0]
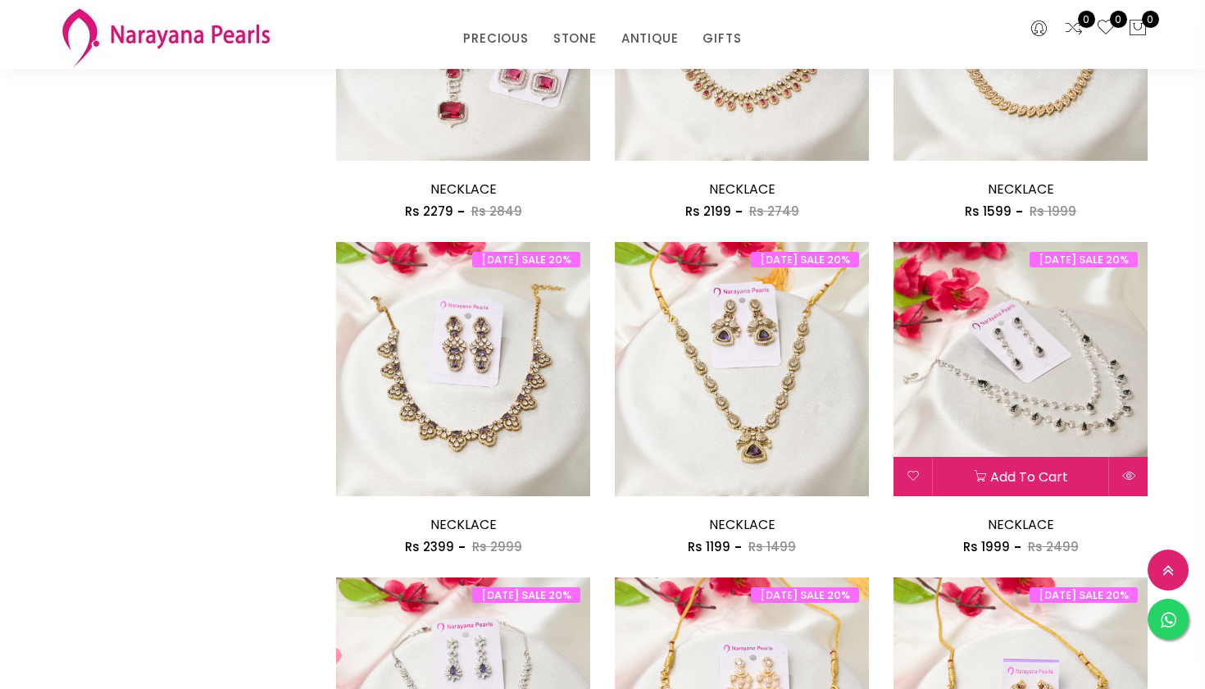
click at [1007, 394] on img at bounding box center [1021, 369] width 254 height 254
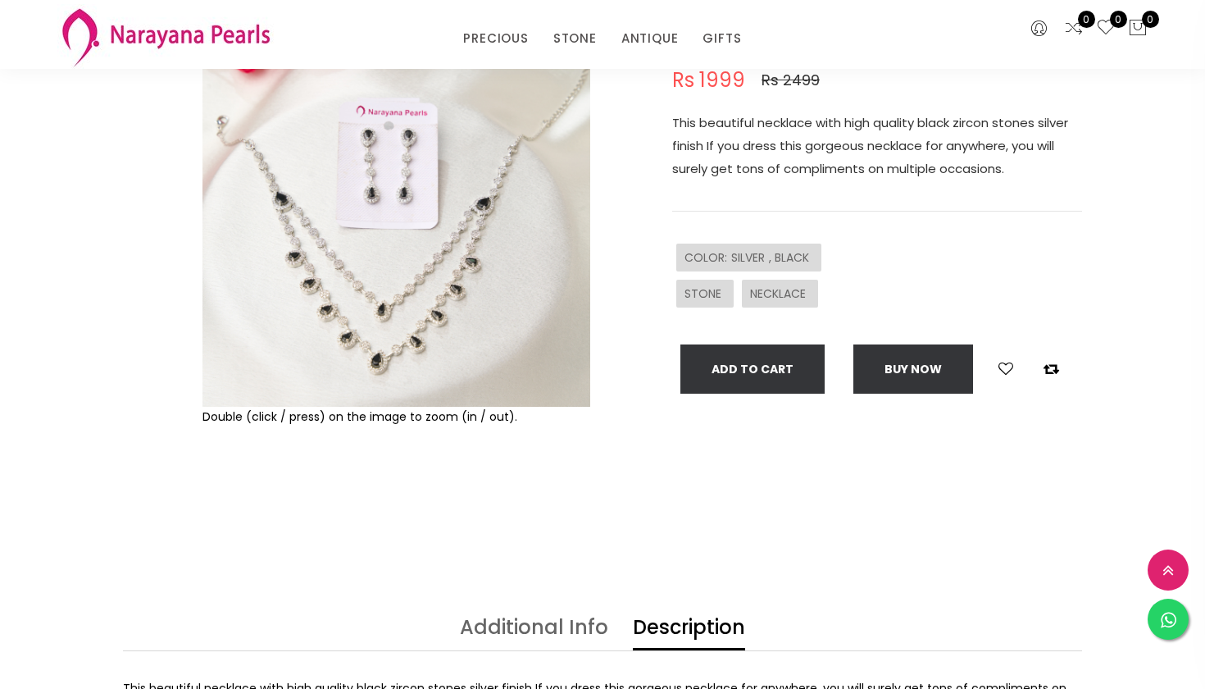
scroll to position [167, 0]
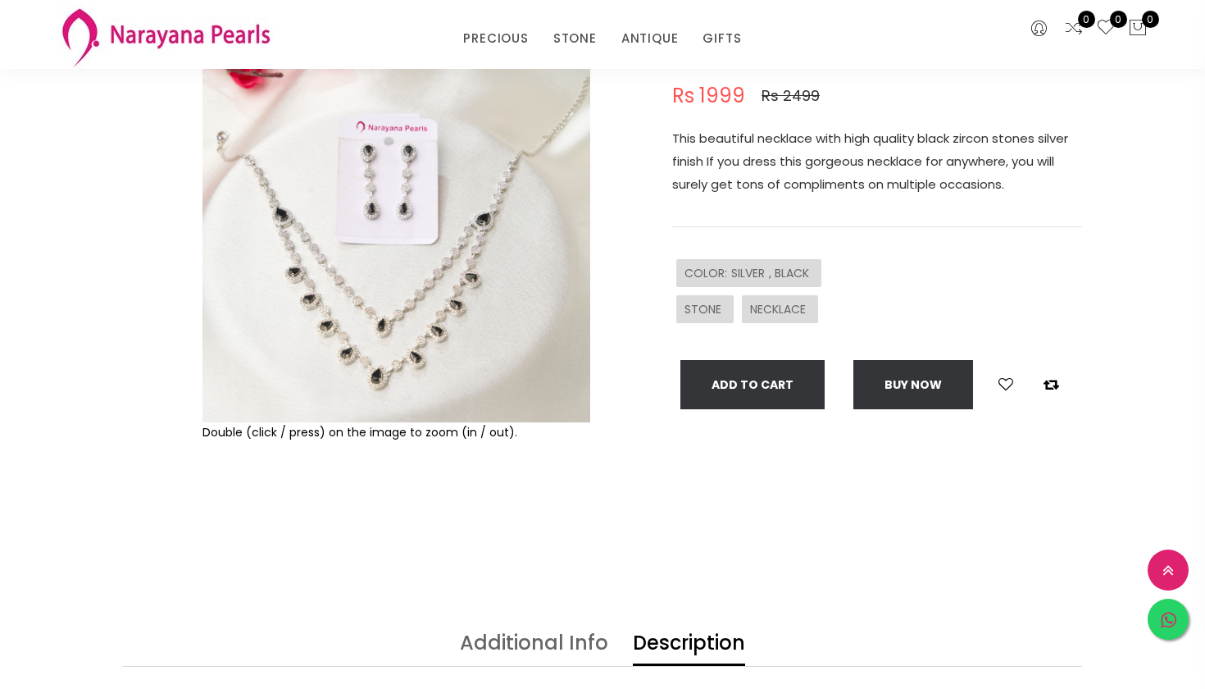
click at [1166, 618] on icon at bounding box center [1169, 621] width 16 height 18
